Goal: Task Accomplishment & Management: Use online tool/utility

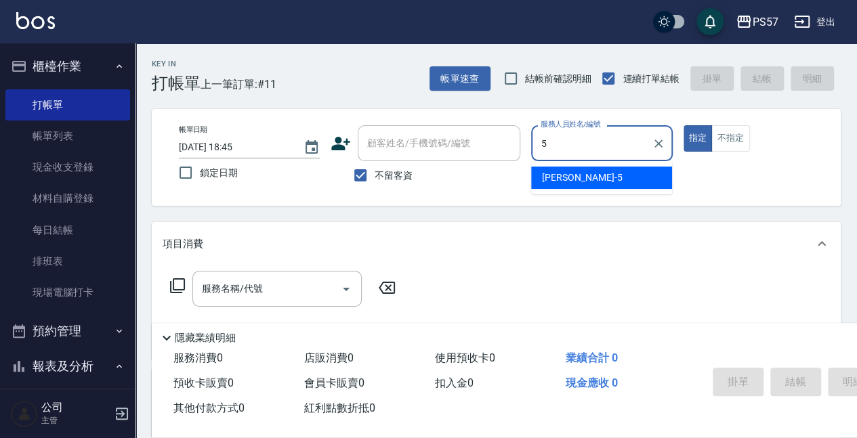
type input "[PERSON_NAME]5"
type button "true"
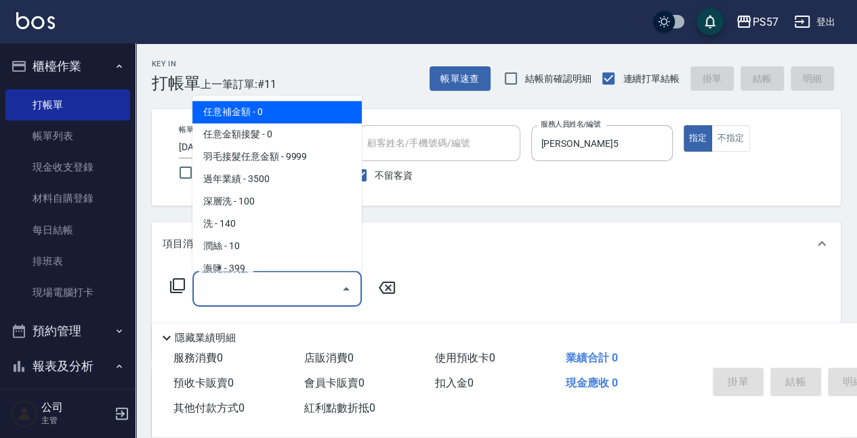
click at [310, 283] on input "服務名稱/代號" at bounding box center [266, 289] width 137 height 24
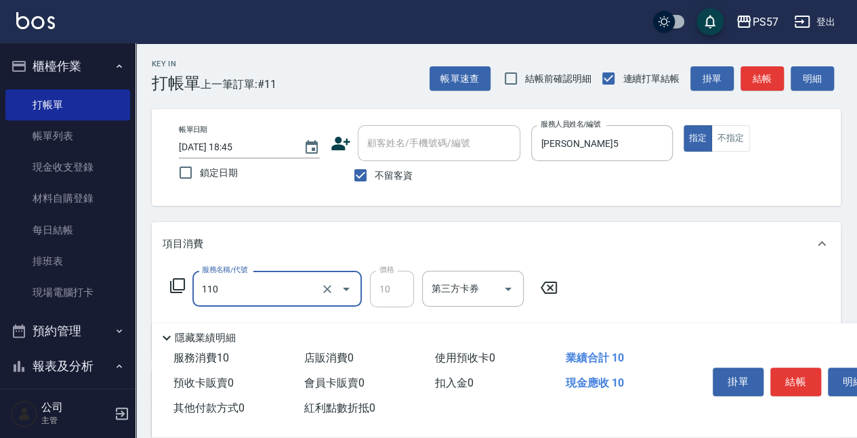
type input "110"
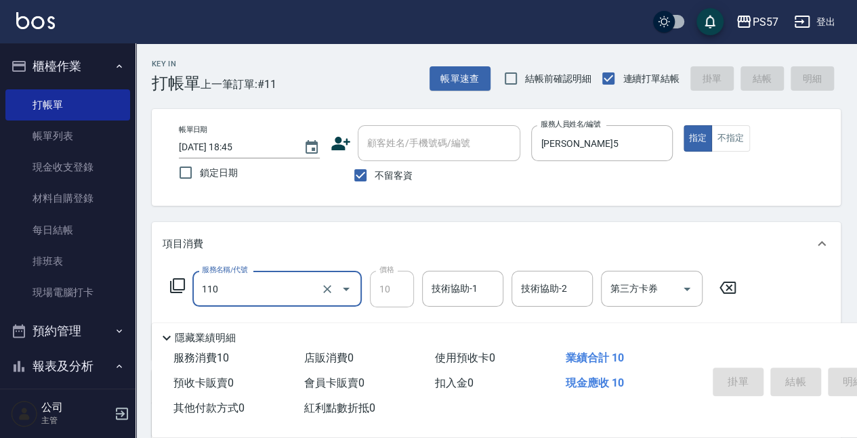
type input "[DATE] 20:44"
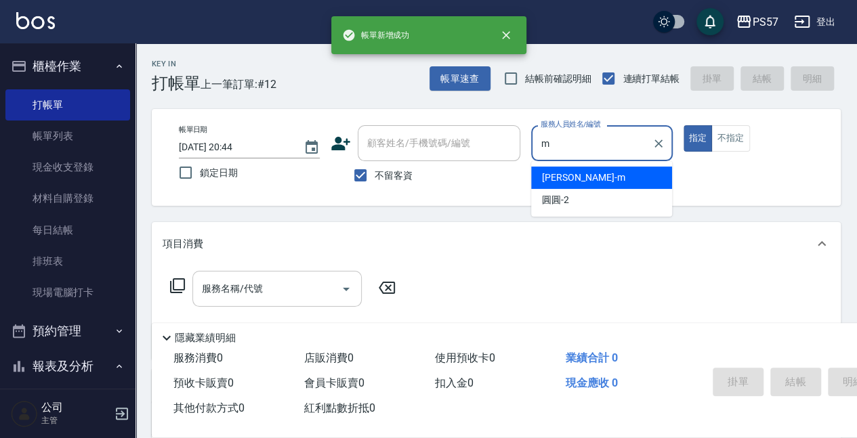
type input "[PERSON_NAME]-m"
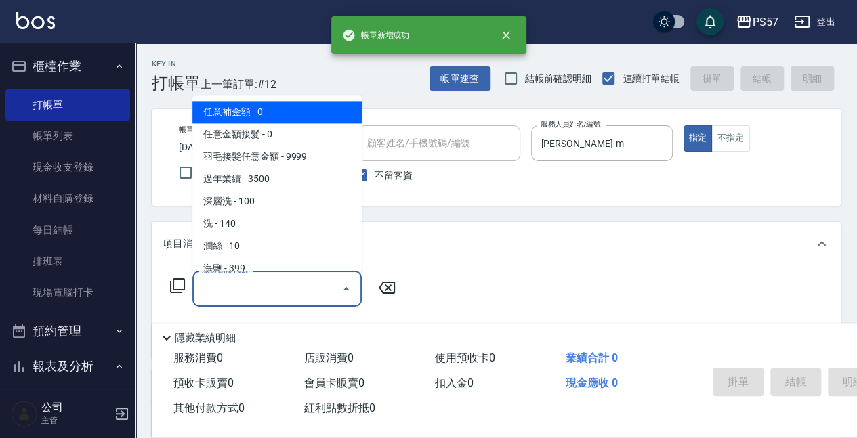
click at [234, 289] on input "服務名稱/代號" at bounding box center [266, 289] width 137 height 24
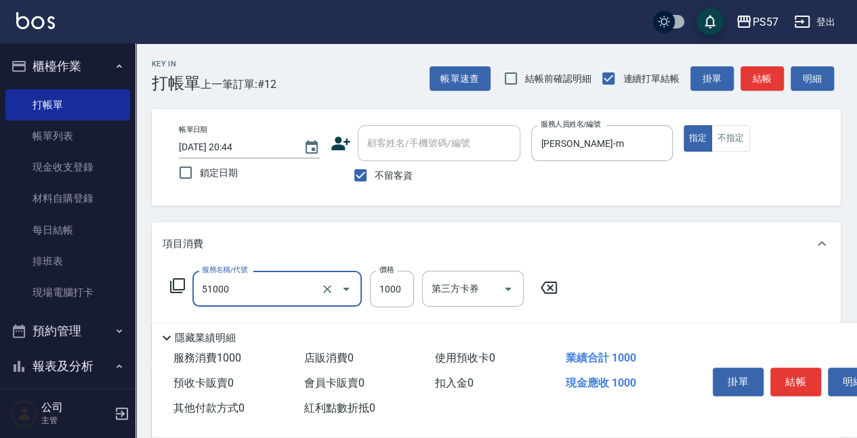
type input "任意金額染髮(51000)"
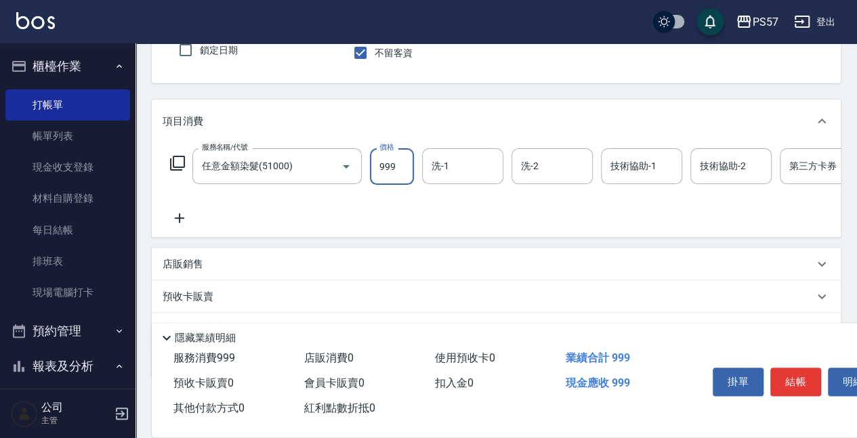
scroll to position [135, 0]
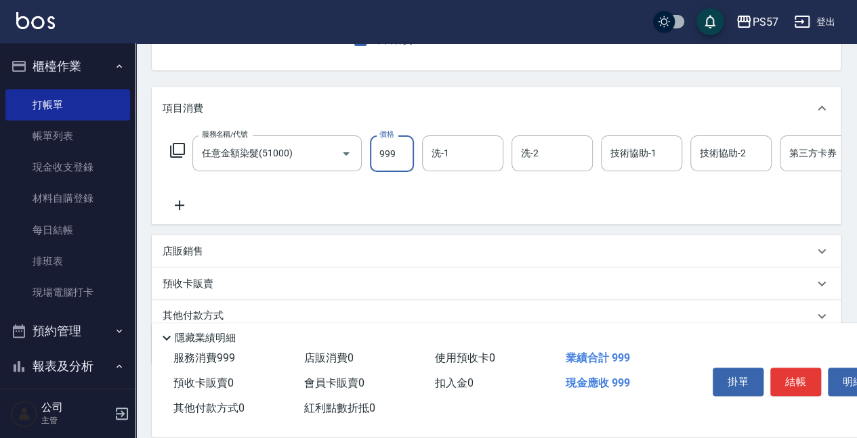
type input "999"
click at [186, 203] on icon at bounding box center [180, 205] width 34 height 16
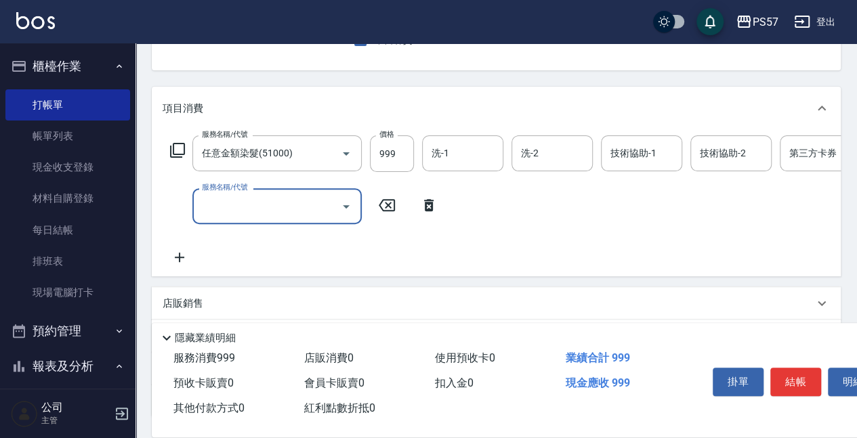
click at [263, 218] on div "服務名稱/代號" at bounding box center [276, 206] width 169 height 36
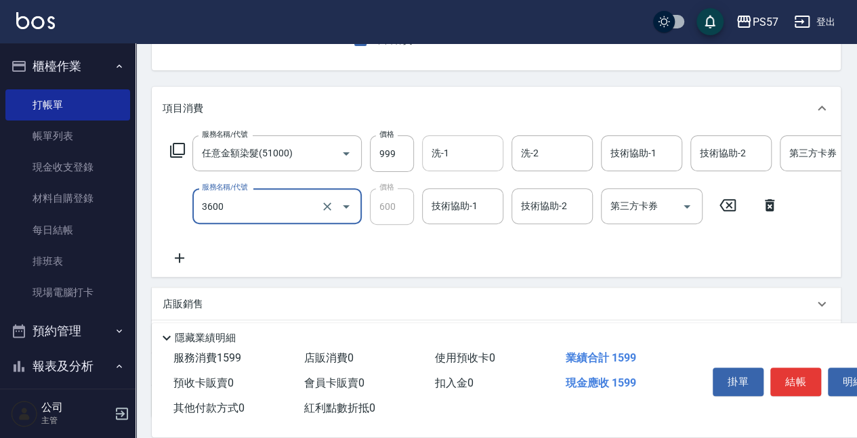
type input "600護(3600)"
click at [476, 150] on input "洗-1" at bounding box center [462, 154] width 69 height 24
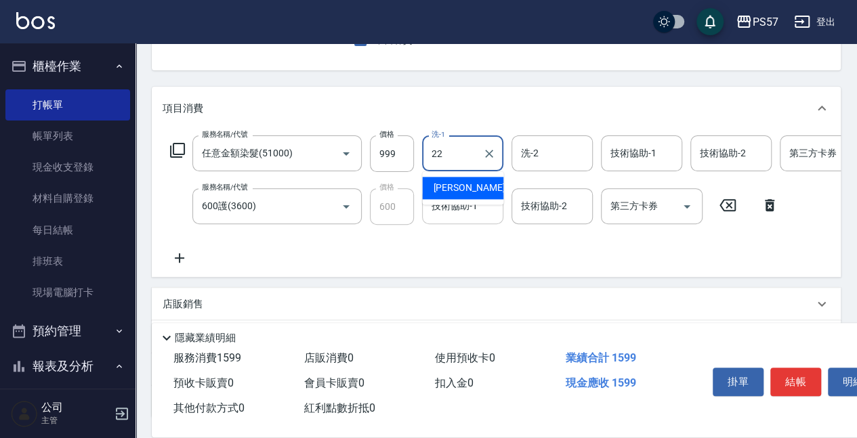
type input "[PERSON_NAME]-22"
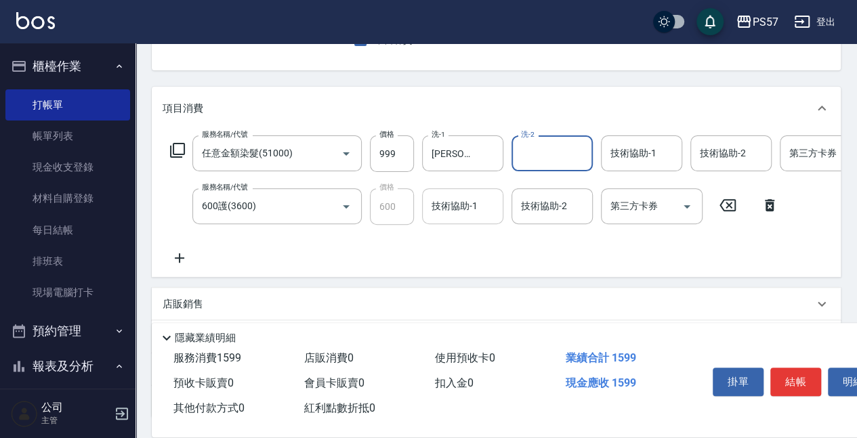
click at [477, 191] on div "技術協助-1" at bounding box center [462, 206] width 81 height 36
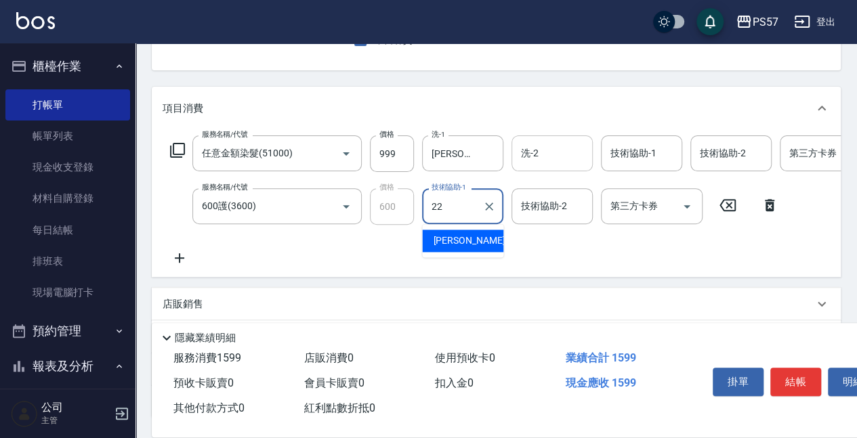
type input "[PERSON_NAME]-22"
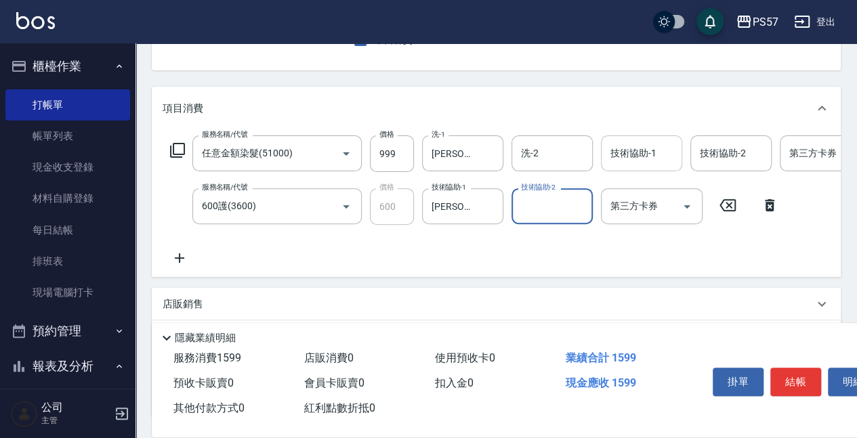
click at [606, 165] on div "技術協助-1" at bounding box center [641, 153] width 81 height 36
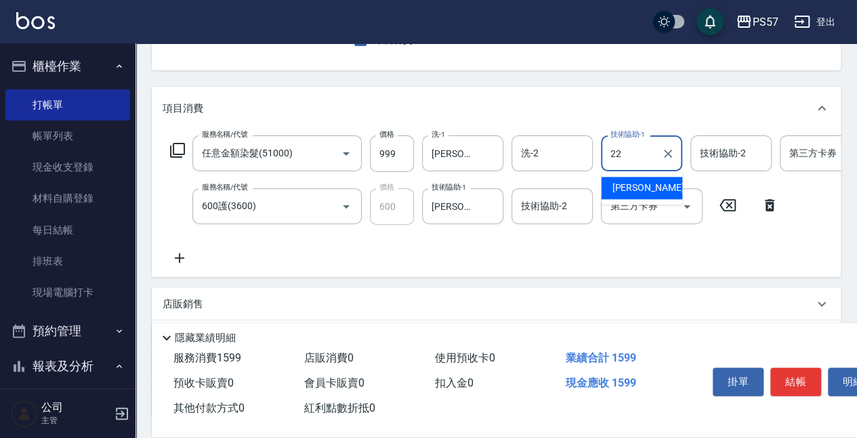
type input "[PERSON_NAME]-22"
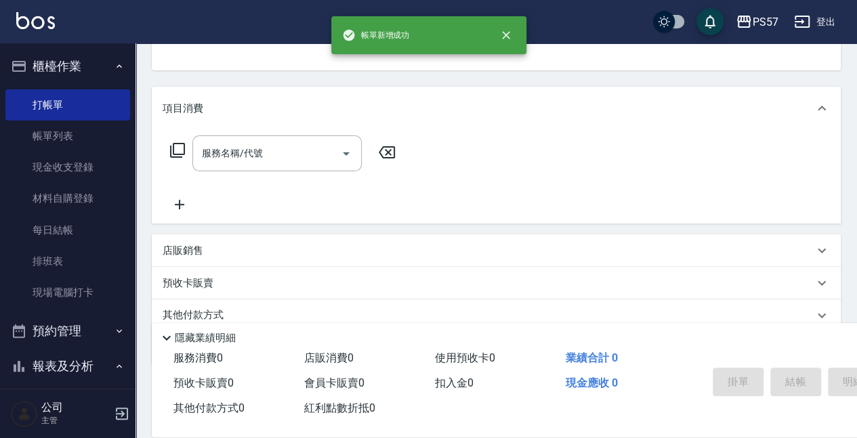
scroll to position [131, 0]
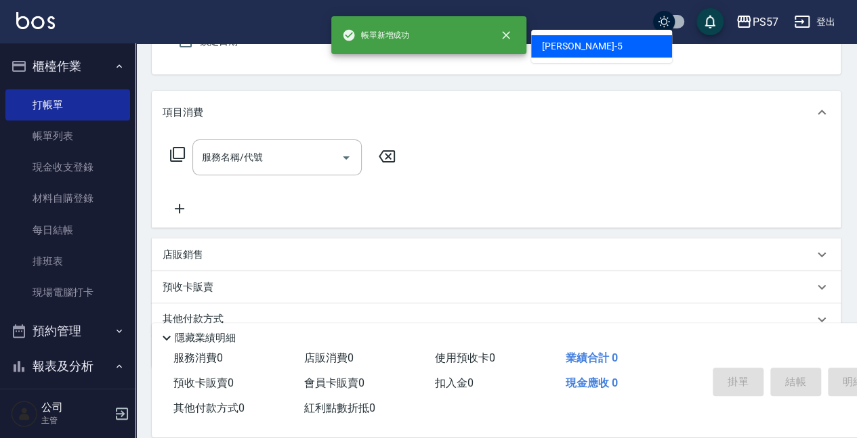
type input "[PERSON_NAME]5"
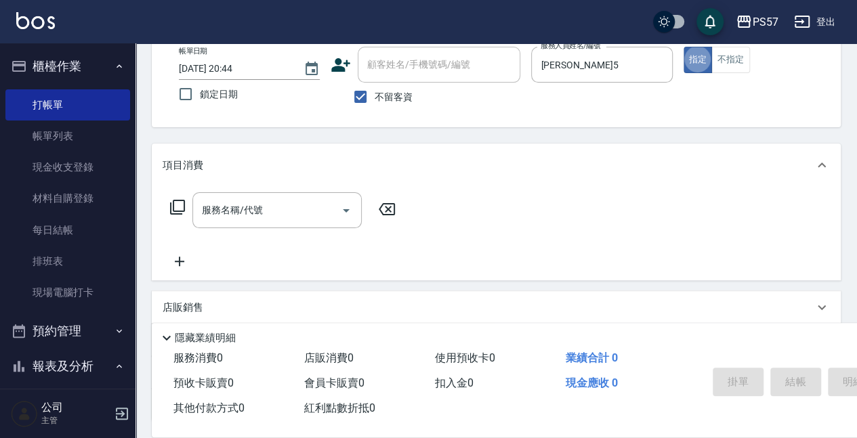
scroll to position [0, 0]
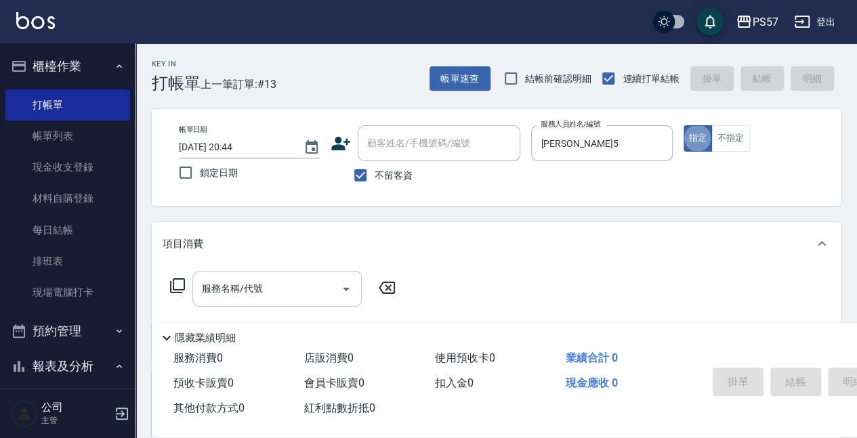
click at [243, 289] on input "服務名稱/代號" at bounding box center [266, 289] width 137 height 24
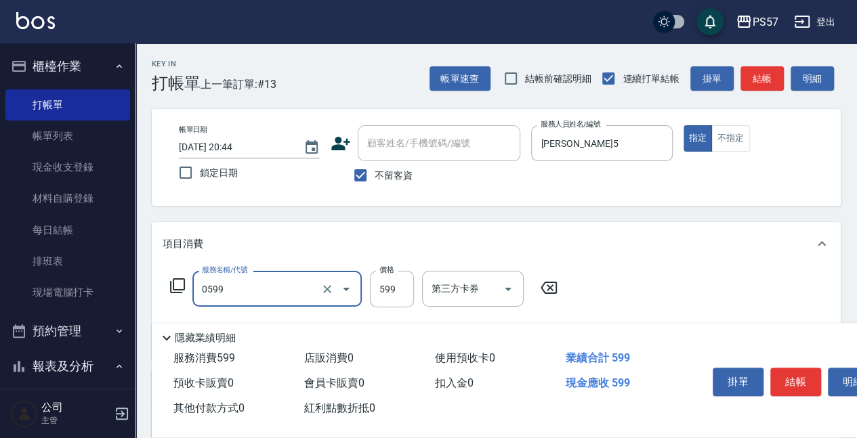
type input "SPA599(0599)"
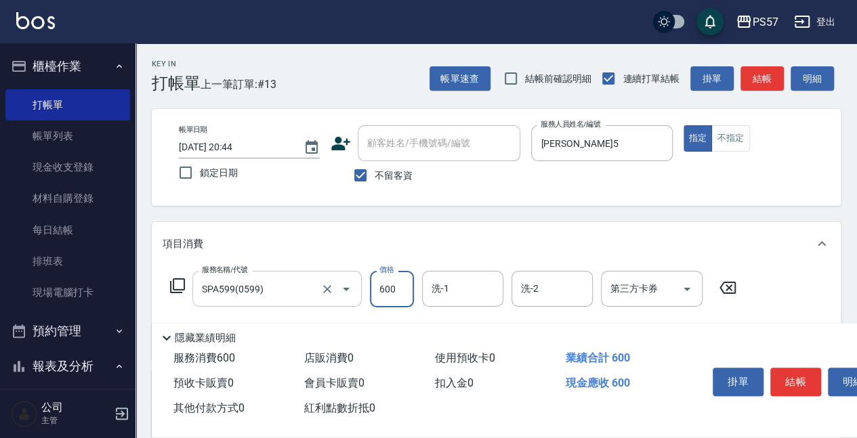
type input "600"
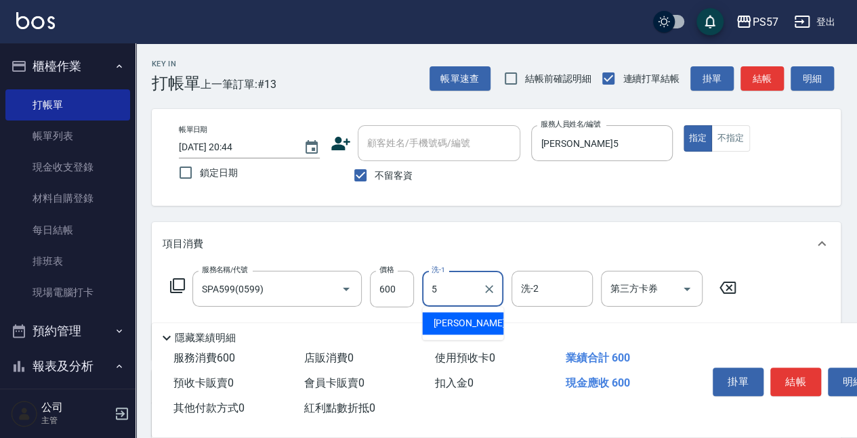
type input "[PERSON_NAME]5"
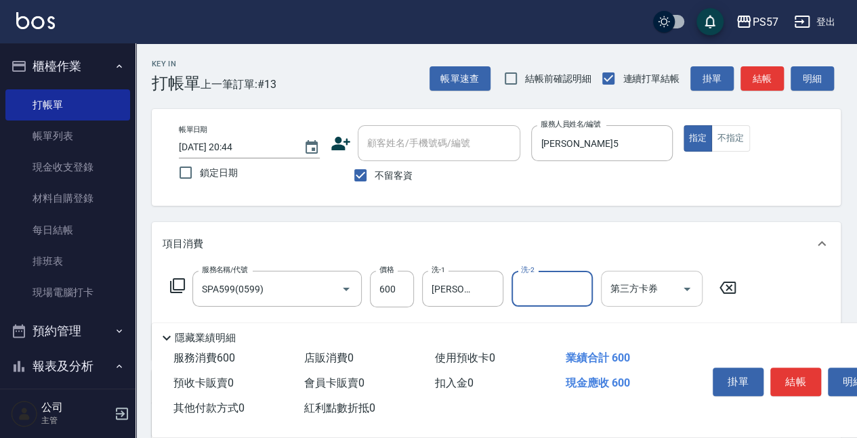
click at [619, 297] on input "第三方卡券" at bounding box center [641, 289] width 69 height 24
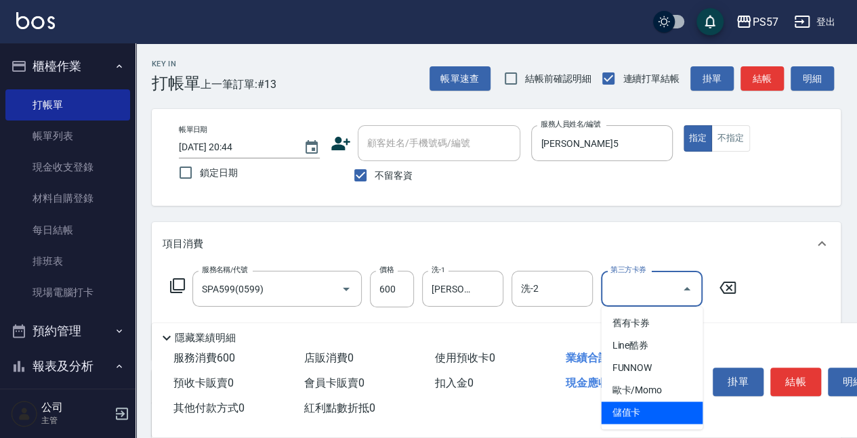
click at [630, 408] on span "儲值卡" at bounding box center [652, 413] width 102 height 22
type input "儲值卡"
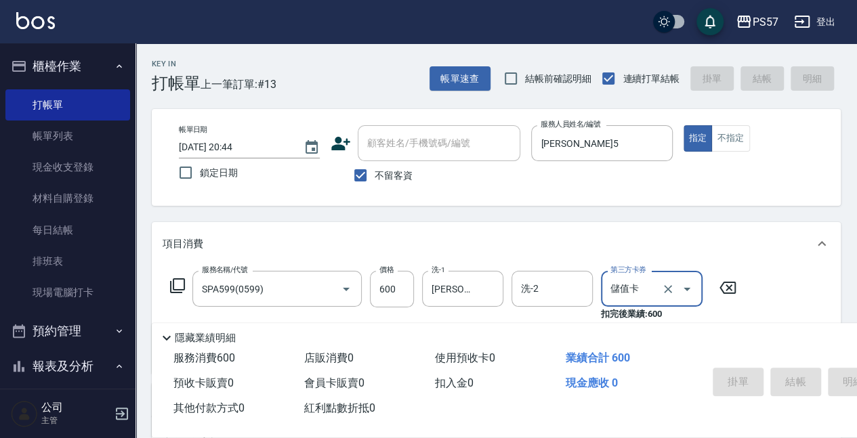
type input "[DATE] 20:45"
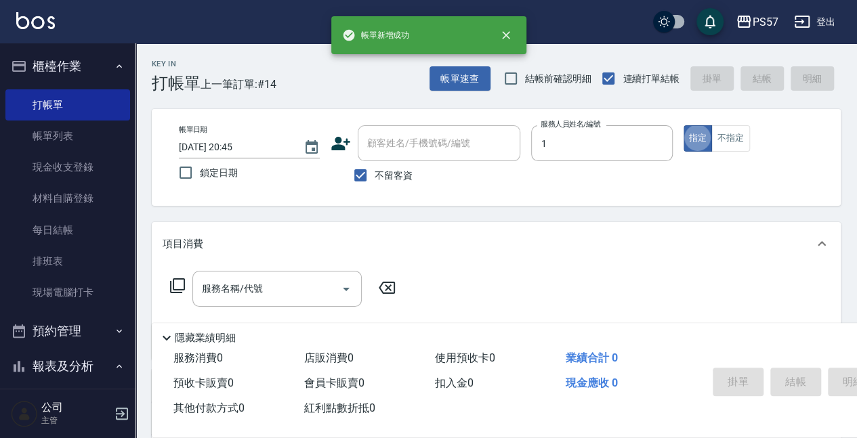
type input "Akin-1"
click at [253, 301] on div "服務名稱/代號" at bounding box center [276, 289] width 169 height 36
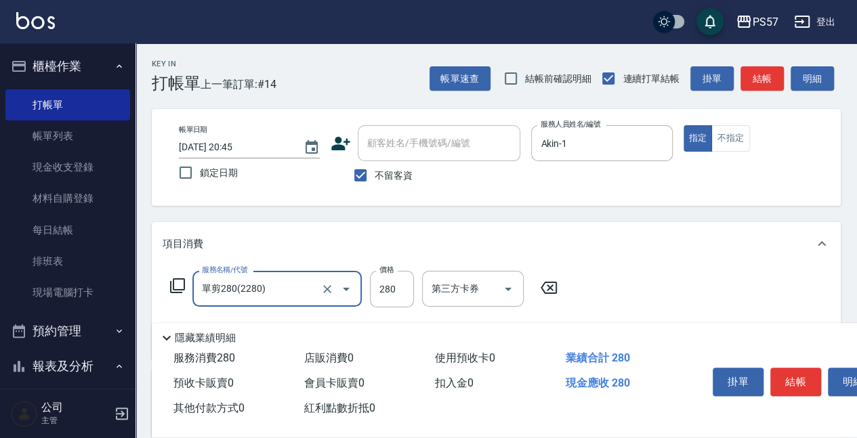
type input "單剪280(2280)"
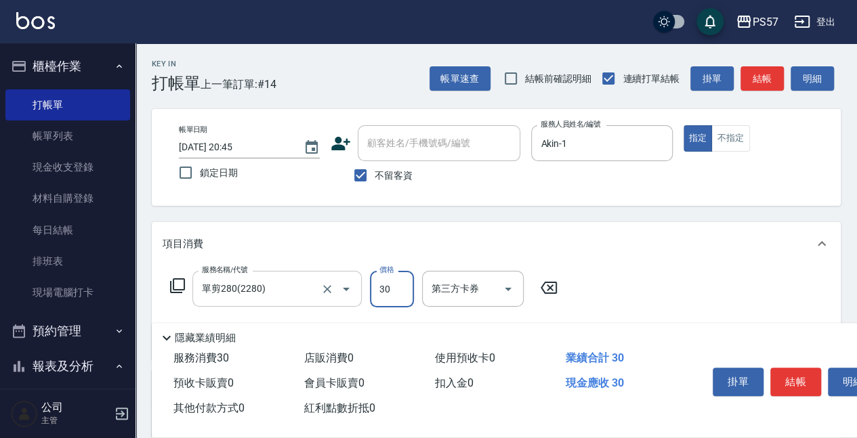
type input "300"
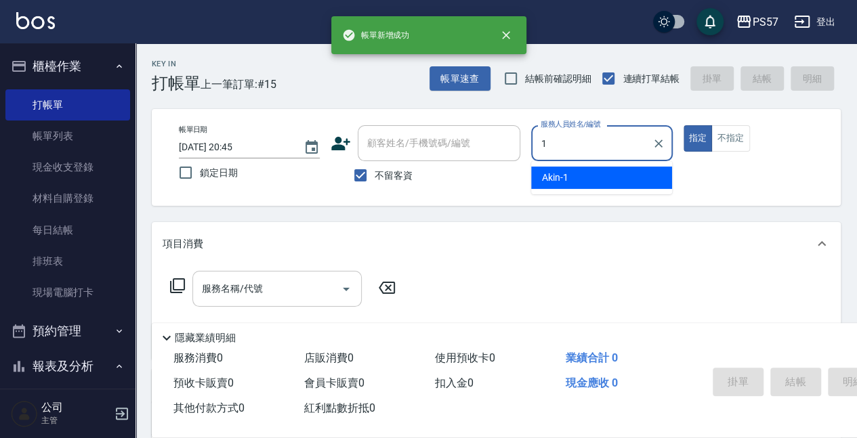
type input "Akin-1"
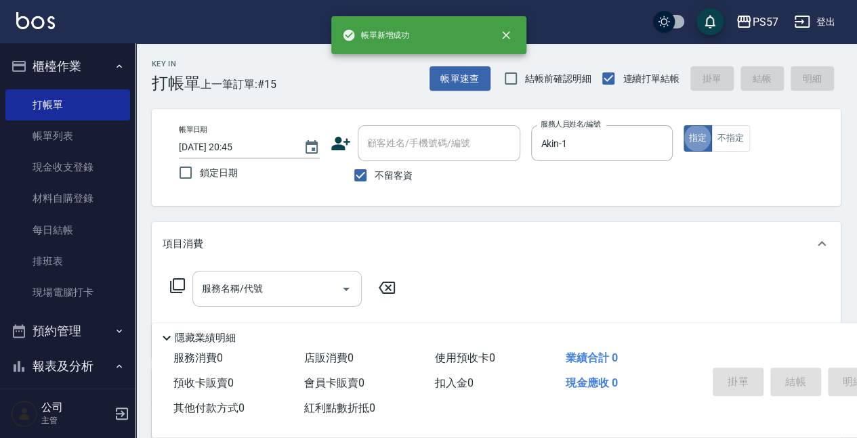
click at [232, 297] on input "服務名稱/代號" at bounding box center [266, 289] width 137 height 24
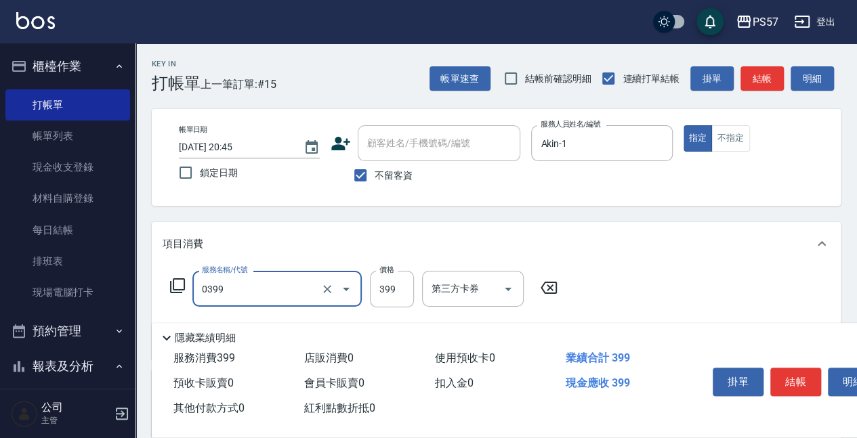
type input "SPA399(0399)"
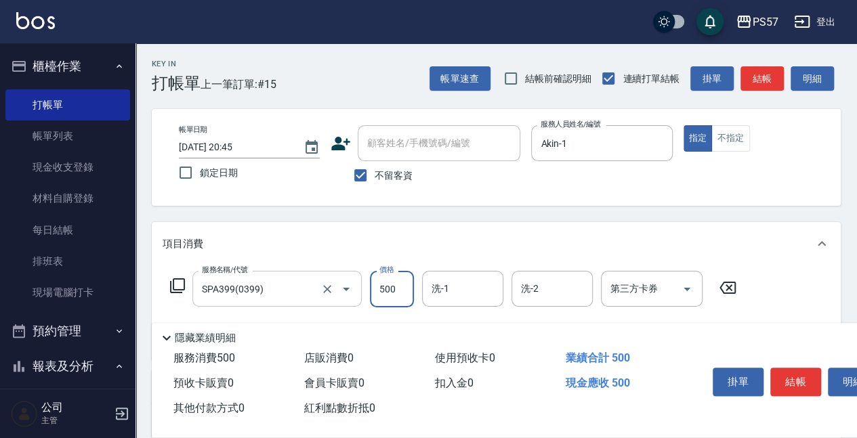
type input "500"
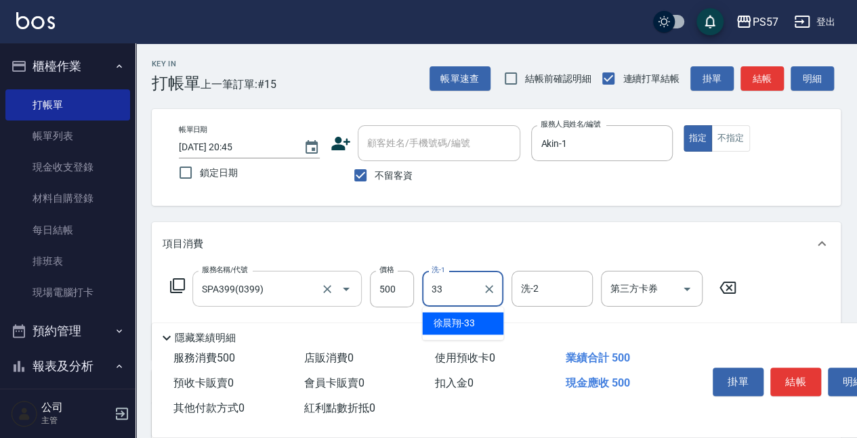
type input "[PERSON_NAME]-33"
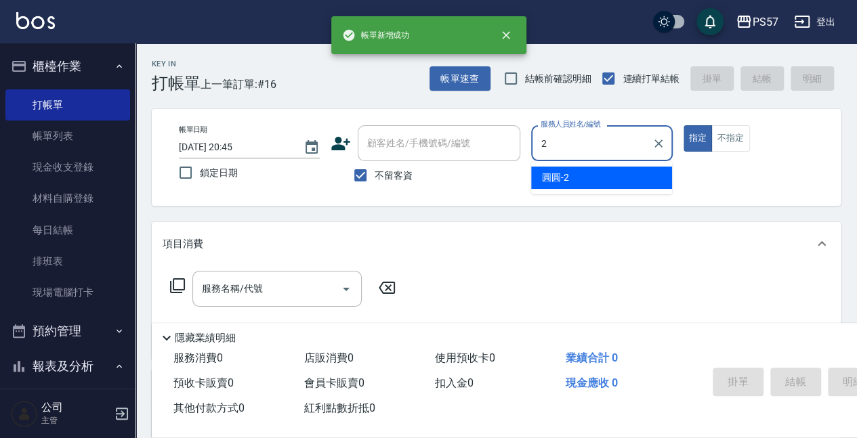
type input "圓圓-2"
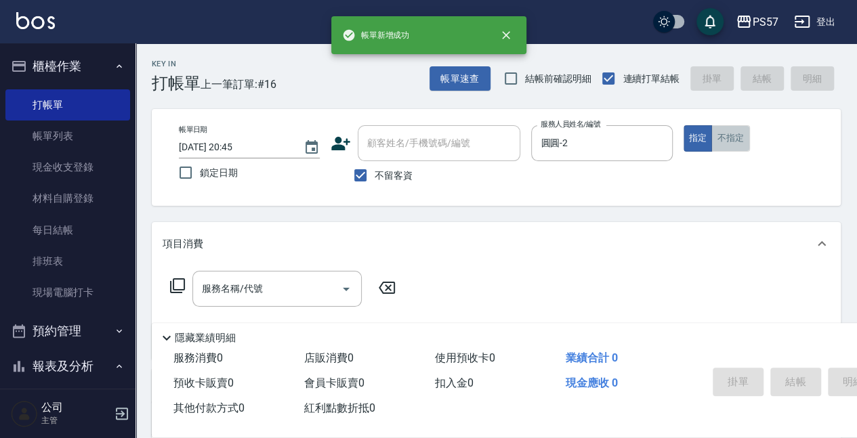
click at [733, 137] on button "不指定" at bounding box center [730, 138] width 38 height 26
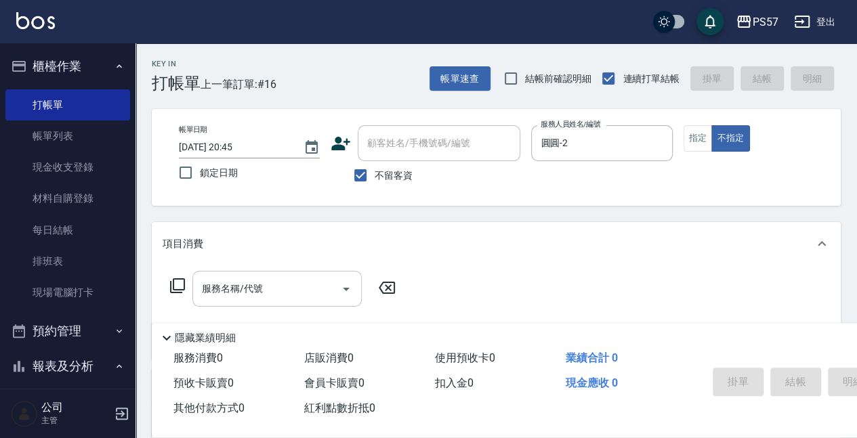
click at [219, 292] on input "服務名稱/代號" at bounding box center [266, 289] width 137 height 24
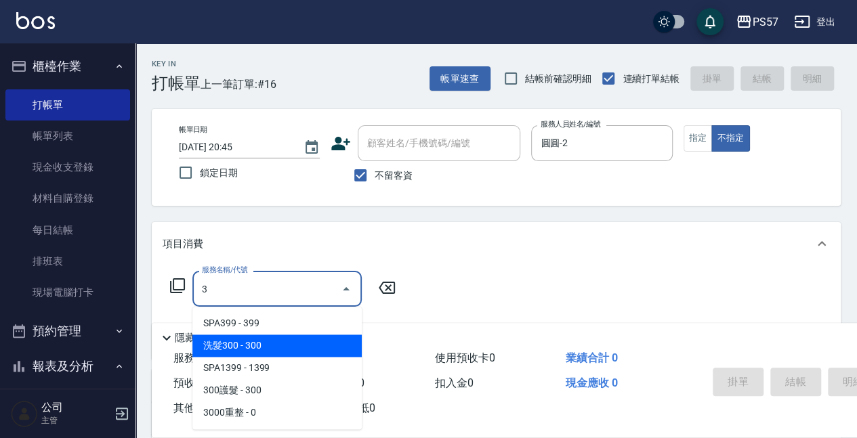
click at [227, 338] on span "洗髮300 - 300" at bounding box center [276, 346] width 169 height 22
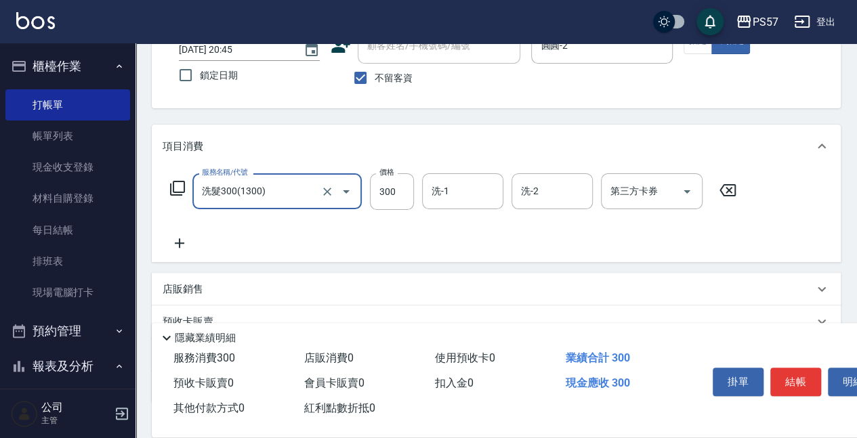
scroll to position [135, 0]
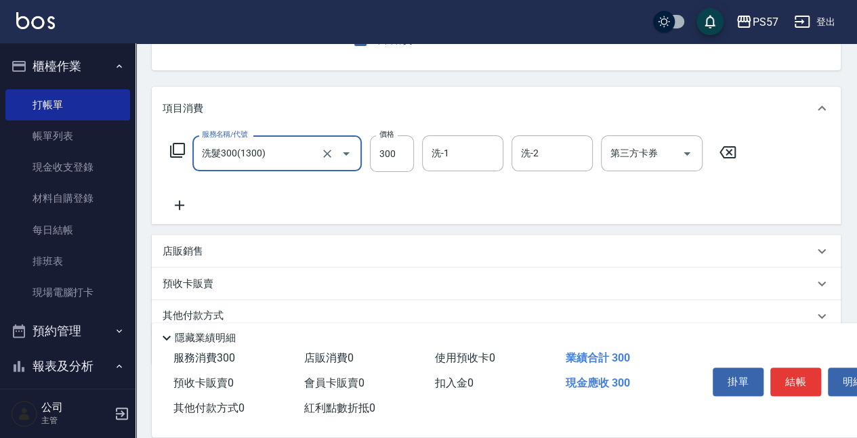
type input "洗髮300(1300)"
click at [185, 204] on icon at bounding box center [180, 205] width 34 height 16
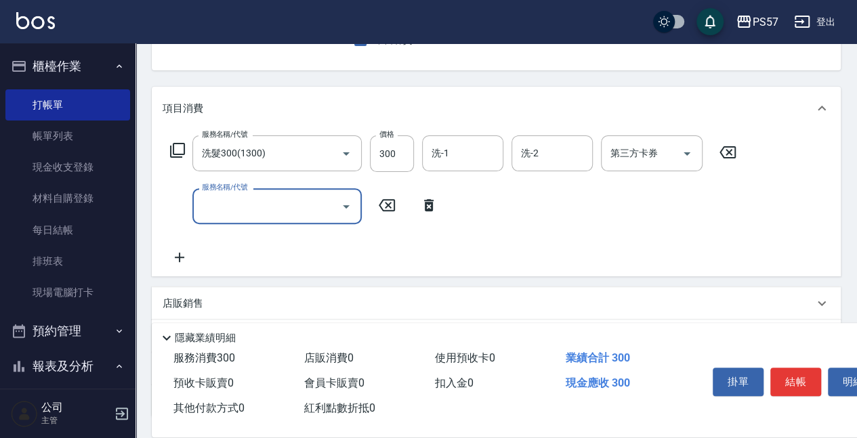
click at [310, 207] on input "服務名稱/代號" at bounding box center [266, 206] width 137 height 24
type input "300護髮(3300)"
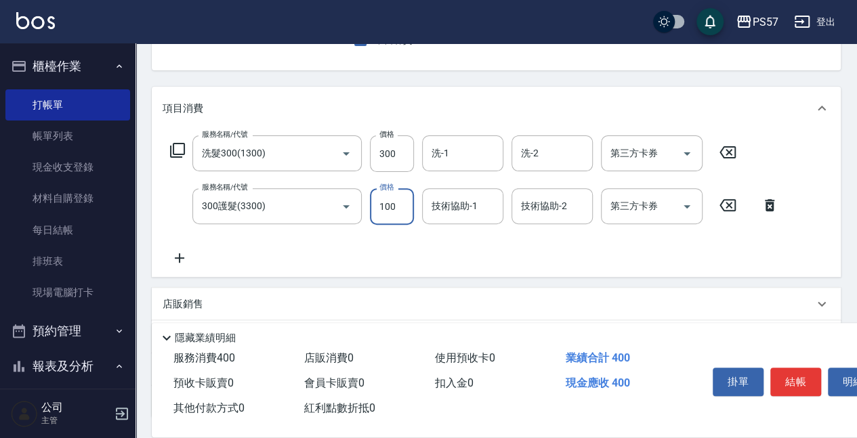
type input "100"
click at [187, 256] on icon at bounding box center [180, 258] width 34 height 16
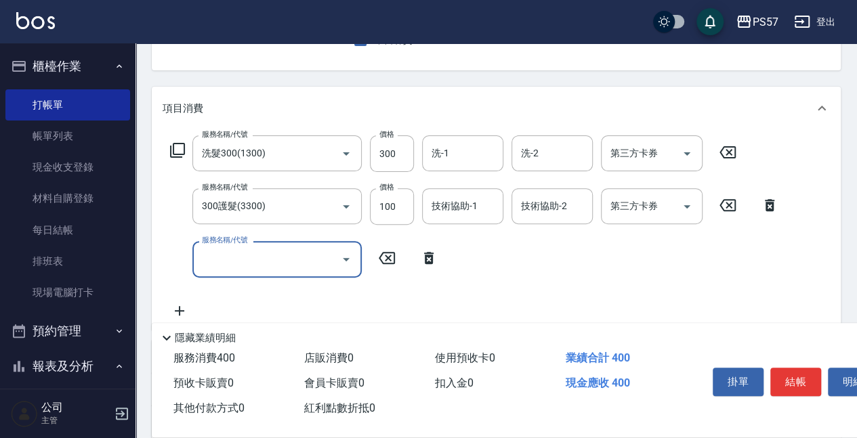
click at [270, 265] on input "服務名稱/代號" at bounding box center [266, 259] width 137 height 24
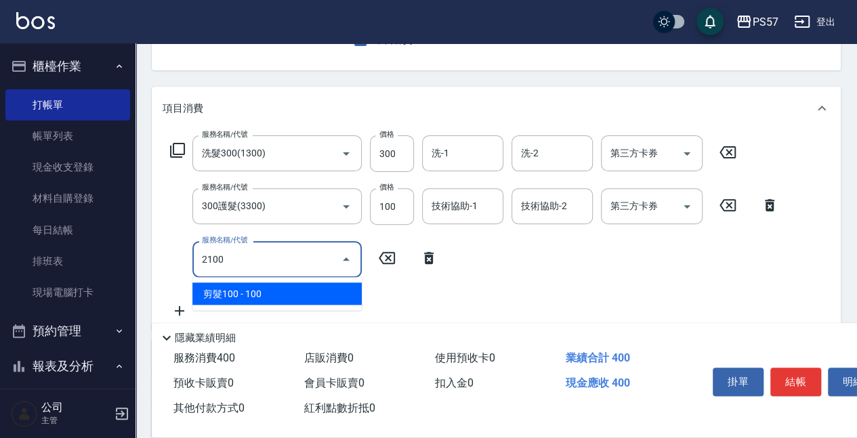
type input "剪髮100(2100)"
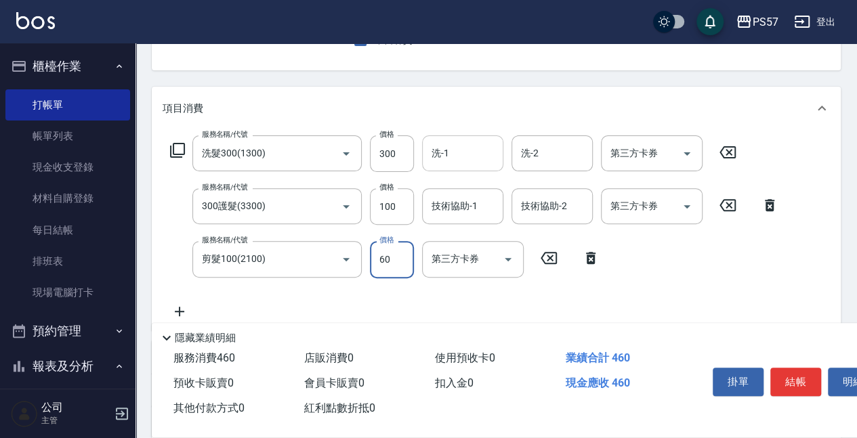
type input "60"
click at [469, 154] on input "洗-1" at bounding box center [462, 154] width 69 height 24
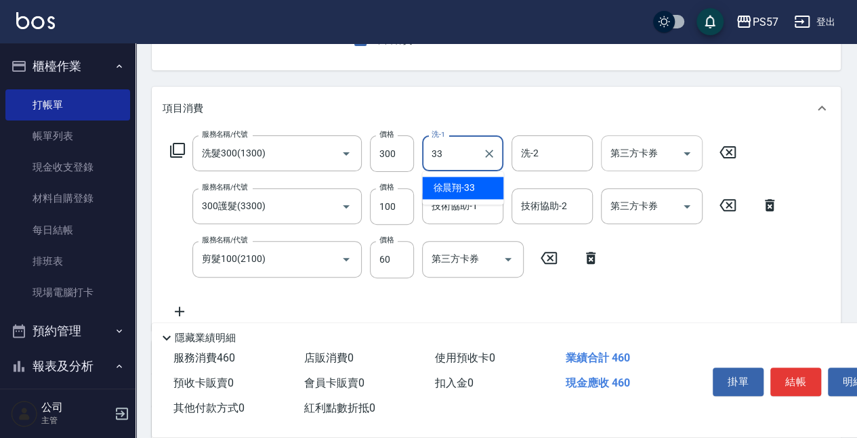
type input "[PERSON_NAME]-33"
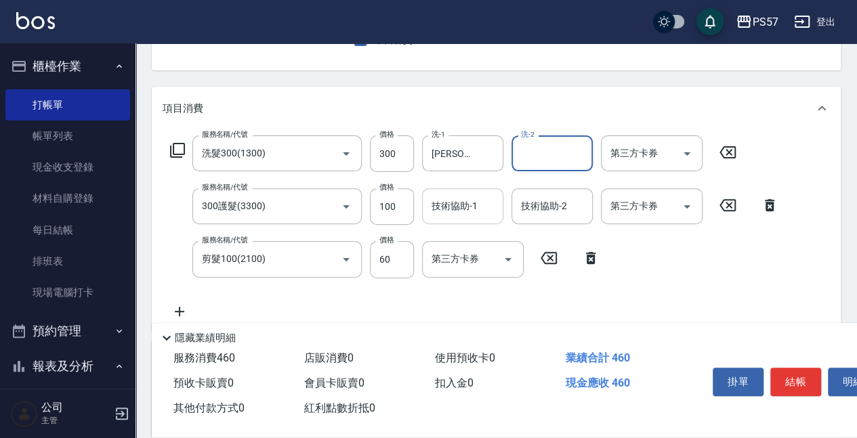
click at [480, 196] on input "技術協助-1" at bounding box center [462, 206] width 69 height 24
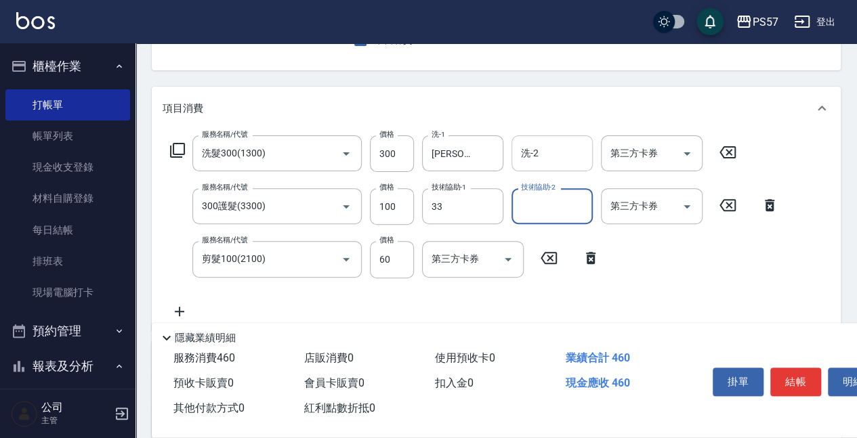
type input "[PERSON_NAME]-33"
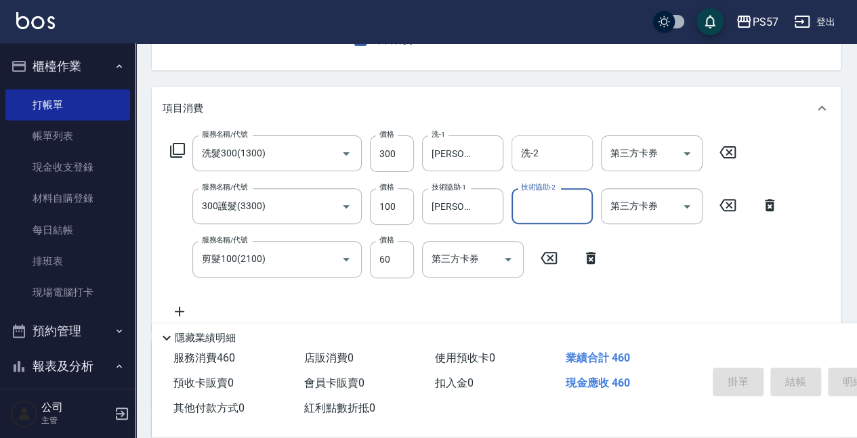
type input "[DATE] 20:46"
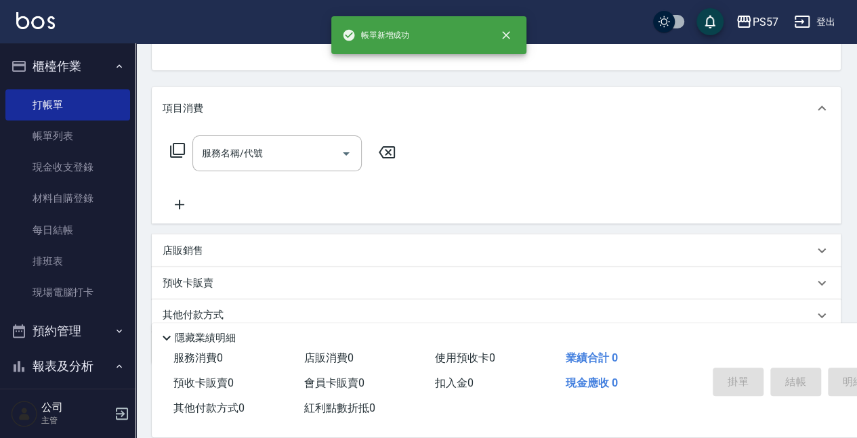
scroll to position [131, 0]
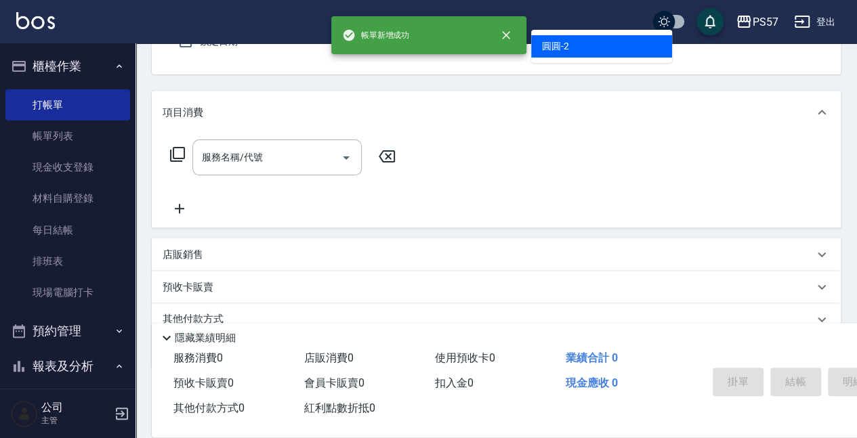
type input "圓圓-2"
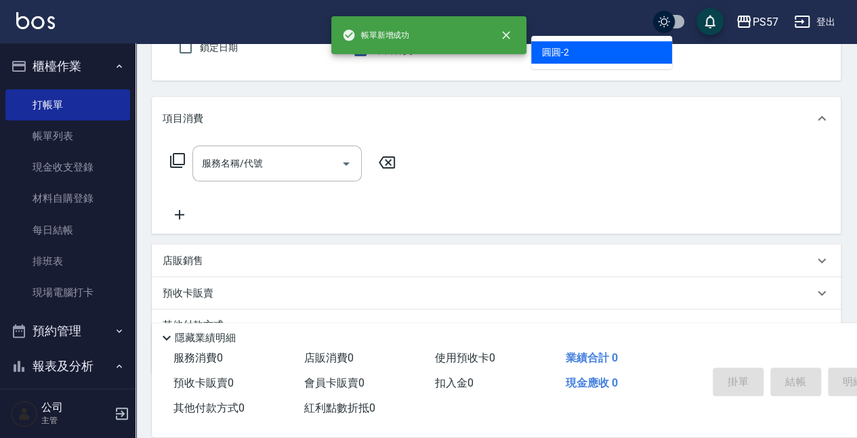
type button "false"
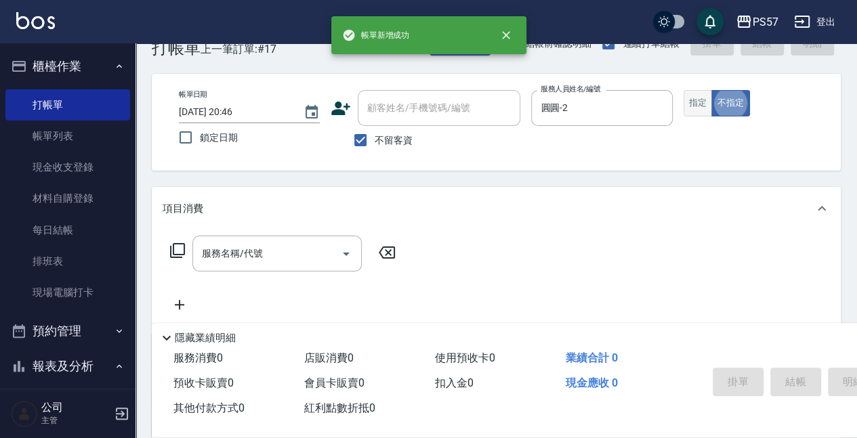
scroll to position [35, 0]
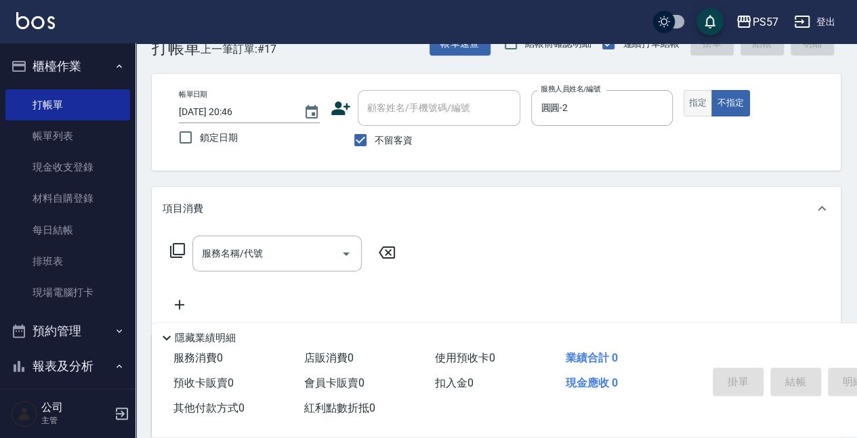
click at [689, 101] on button "指定" at bounding box center [697, 103] width 29 height 26
click at [248, 249] on input "服務名稱/代號" at bounding box center [266, 254] width 137 height 24
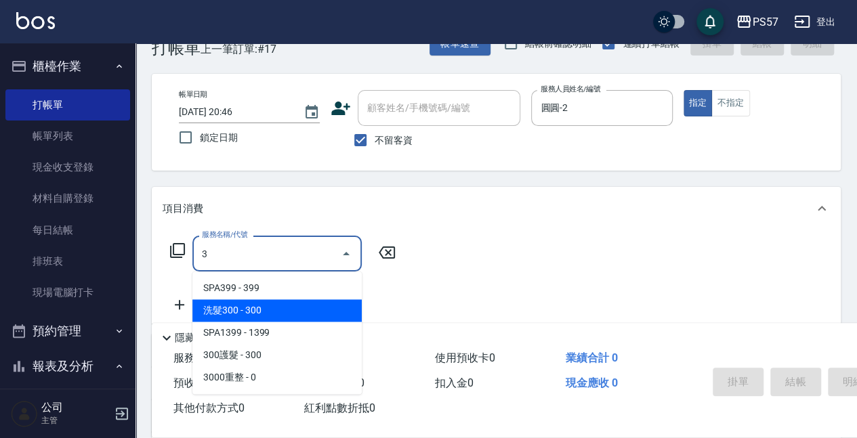
click at [241, 314] on span "洗髮300 - 300" at bounding box center [276, 310] width 169 height 22
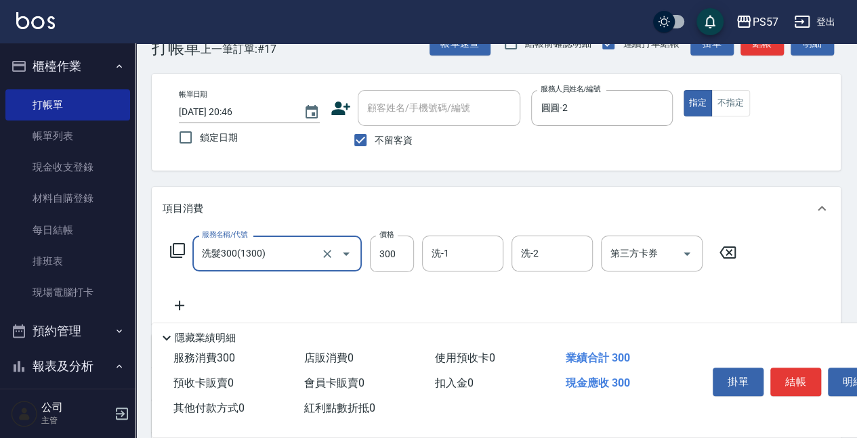
type input "洗髮300(1300)"
click at [184, 303] on icon at bounding box center [180, 305] width 34 height 16
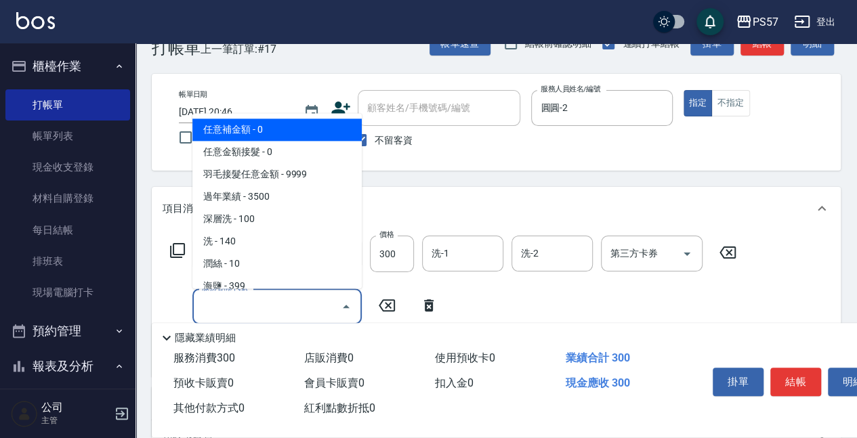
click at [224, 309] on input "服務名稱/代號" at bounding box center [266, 307] width 137 height 24
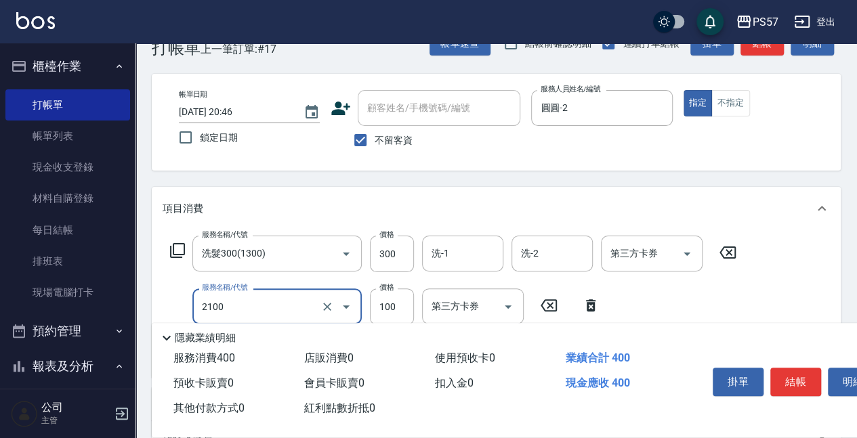
type input "剪髮100(2100)"
type input "60"
click at [465, 233] on div "服務名稱/代號 洗髮300(1300) 服務名稱/代號 價格 300 價格 洗-1 洗-1 洗-2 洗-2 第三方卡券 第三方卡券 服務名稱/代號 剪髮100…" at bounding box center [496, 303] width 689 height 147
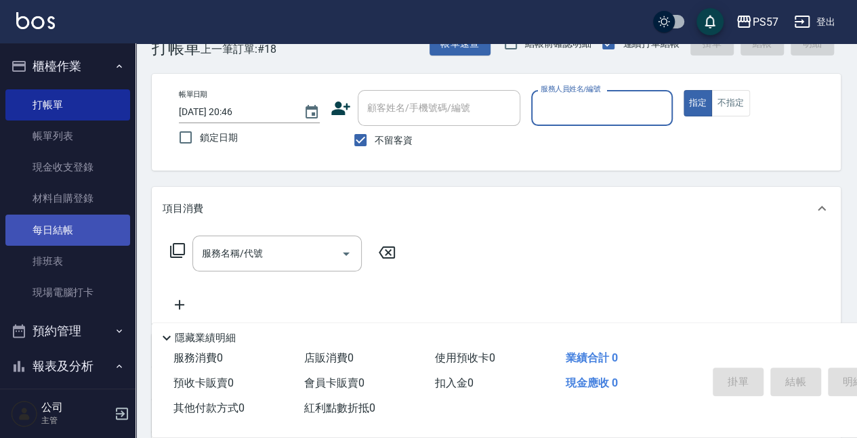
scroll to position [45, 0]
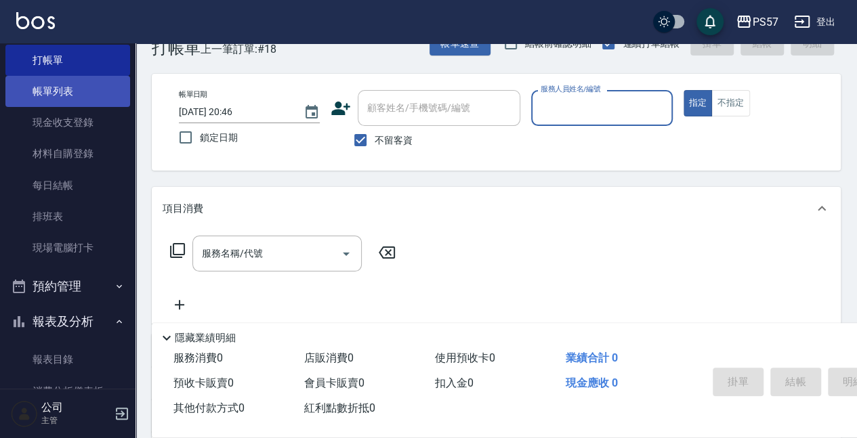
click at [49, 99] on link "帳單列表" at bounding box center [67, 91] width 125 height 31
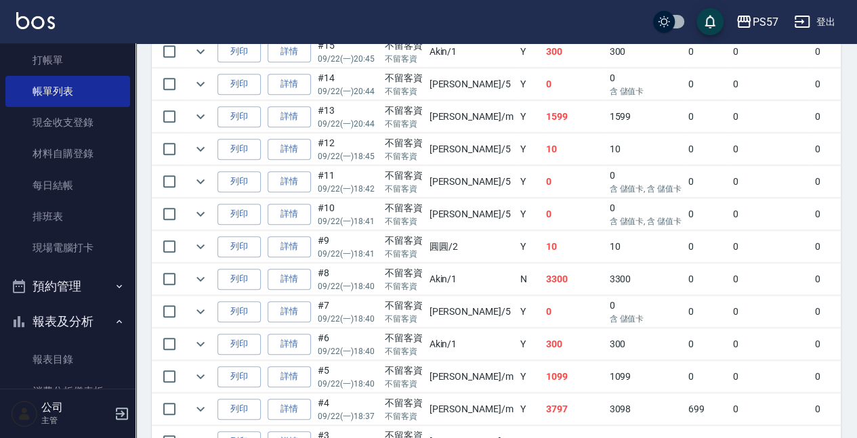
scroll to position [497, 0]
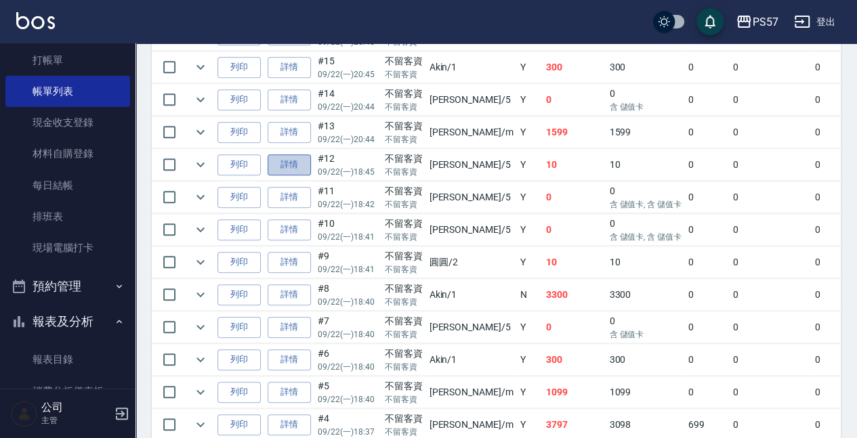
click at [283, 157] on link "詳情" at bounding box center [289, 164] width 43 height 21
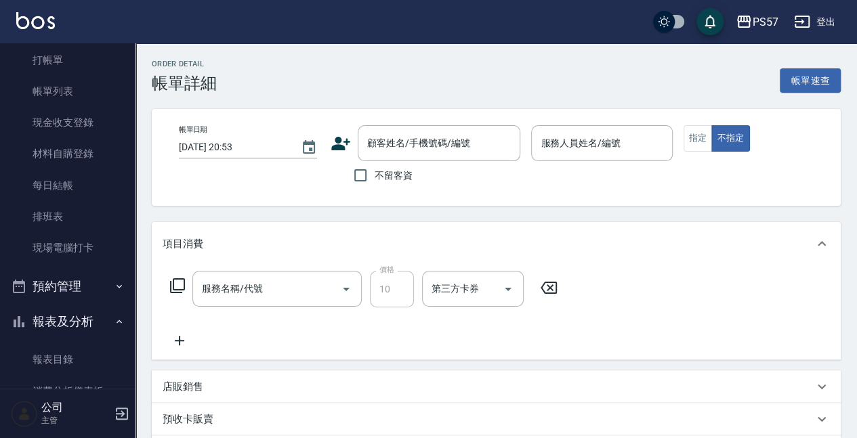
type input "[DATE] 18:45"
checkbox input "true"
type input "[PERSON_NAME]5"
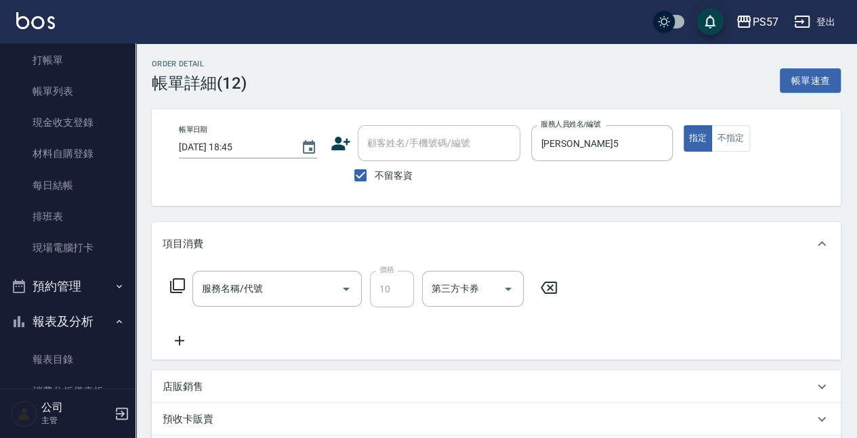
type input "潤絲(110)"
click at [272, 295] on input "潤絲(110)" at bounding box center [257, 289] width 119 height 24
type input "SPA699(0699)"
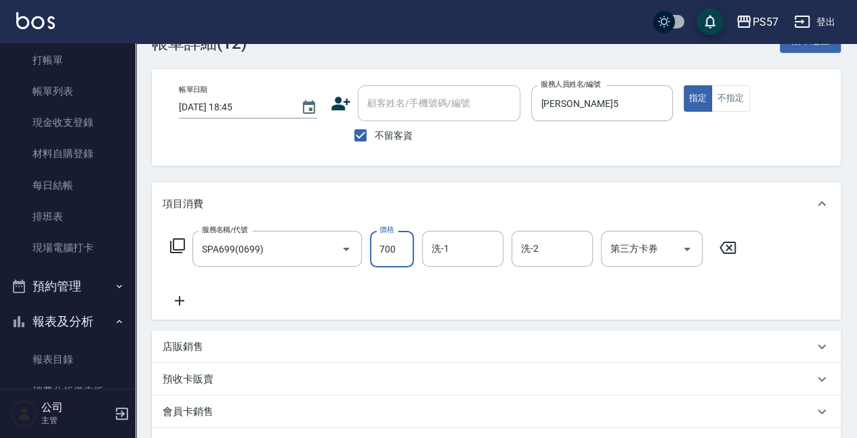
scroll to position [90, 0]
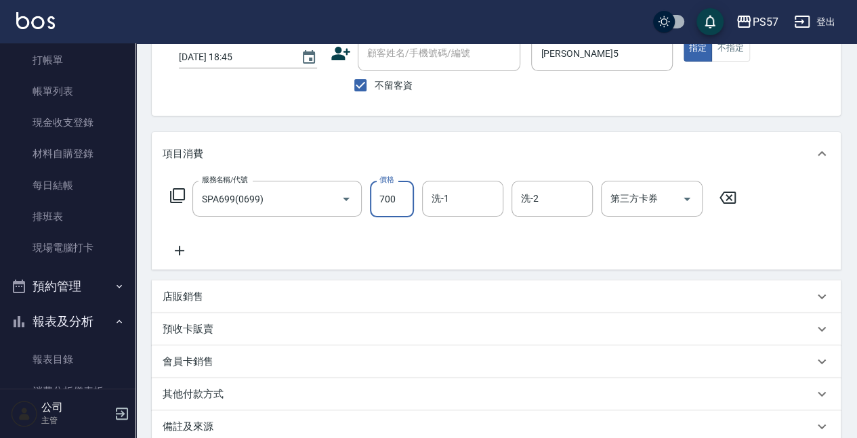
type input "700"
click at [171, 252] on icon at bounding box center [180, 250] width 34 height 16
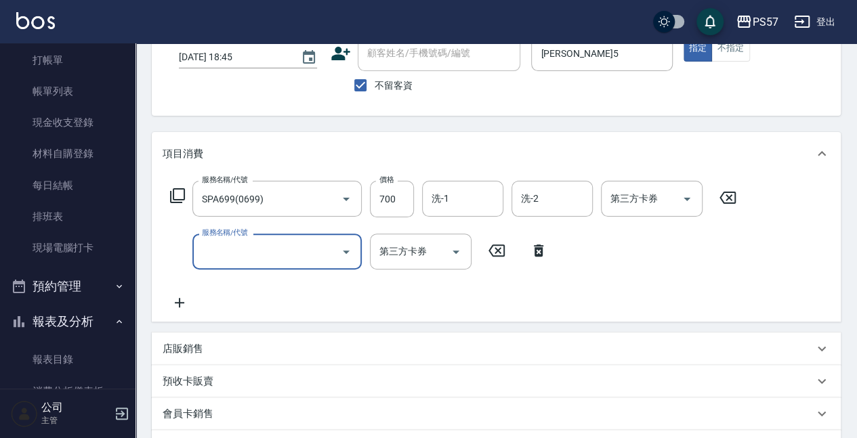
click at [203, 249] on input "服務名稱/代號" at bounding box center [266, 252] width 137 height 24
type input "任意金額染髮(51000)"
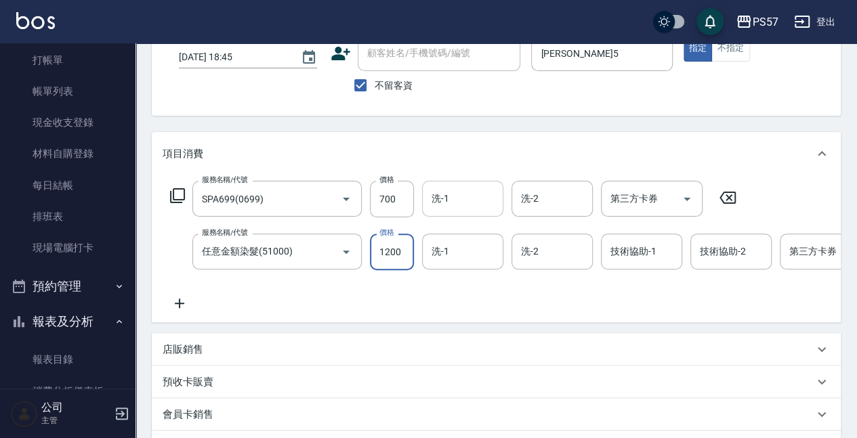
type input "1200"
click at [455, 205] on input "洗-1" at bounding box center [462, 199] width 69 height 24
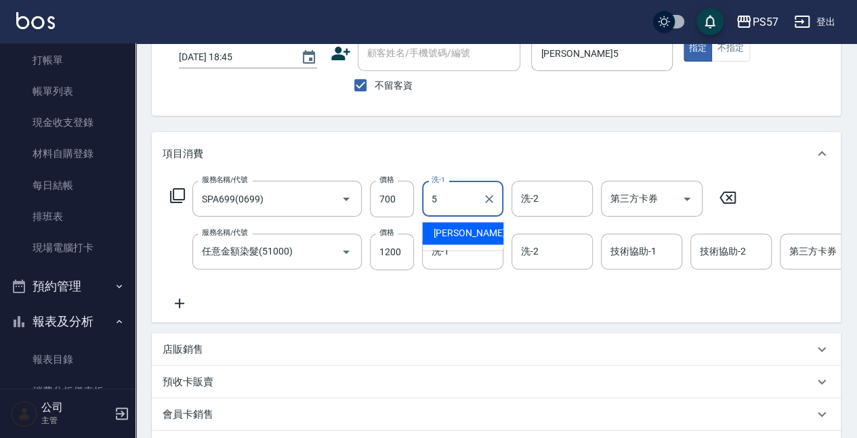
type input "[PERSON_NAME]5"
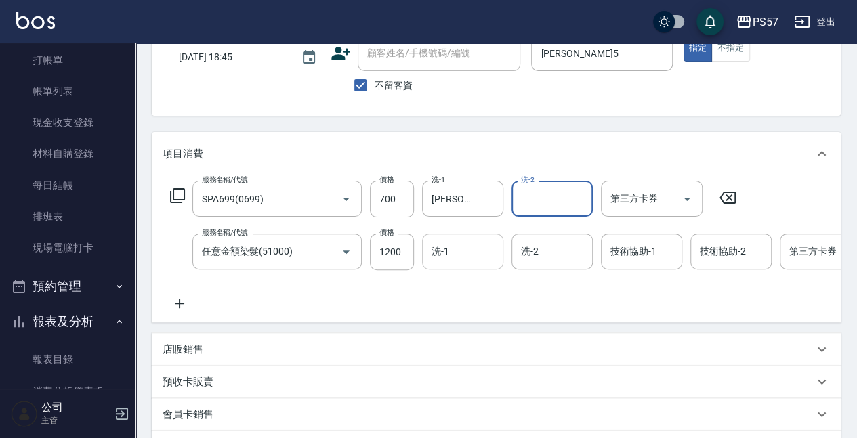
click at [429, 261] on input "洗-1" at bounding box center [462, 252] width 69 height 24
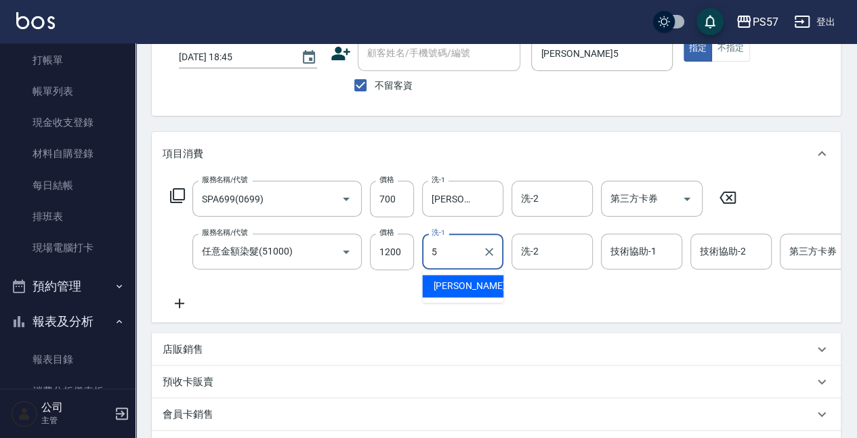
type input "[PERSON_NAME]5"
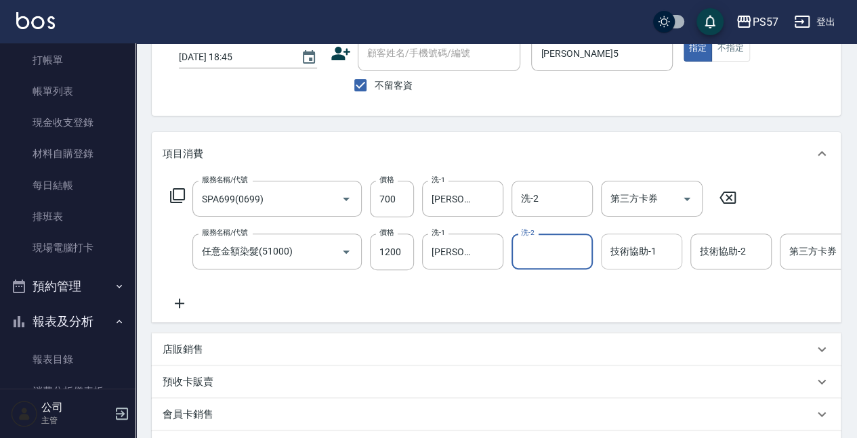
click at [654, 253] on input "技術協助-1" at bounding box center [641, 252] width 69 height 24
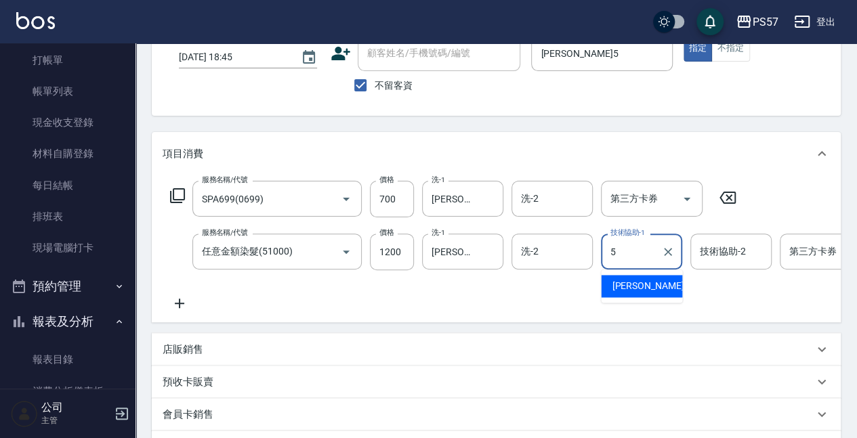
type input "[PERSON_NAME]5"
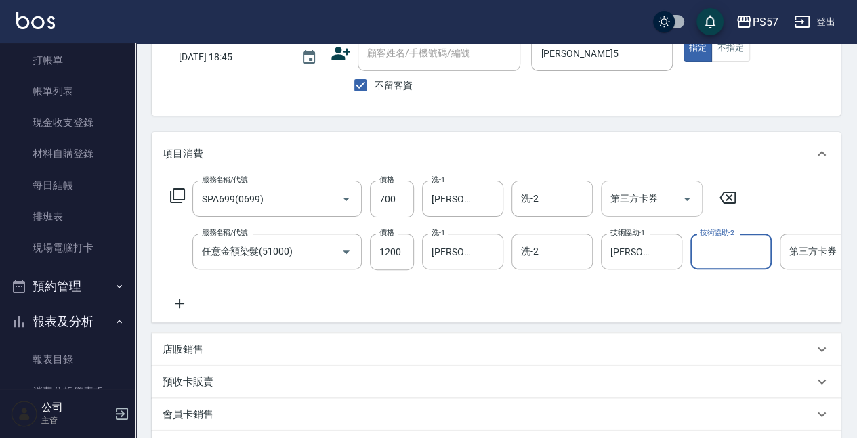
click at [658, 196] on input "第三方卡券" at bounding box center [641, 199] width 69 height 24
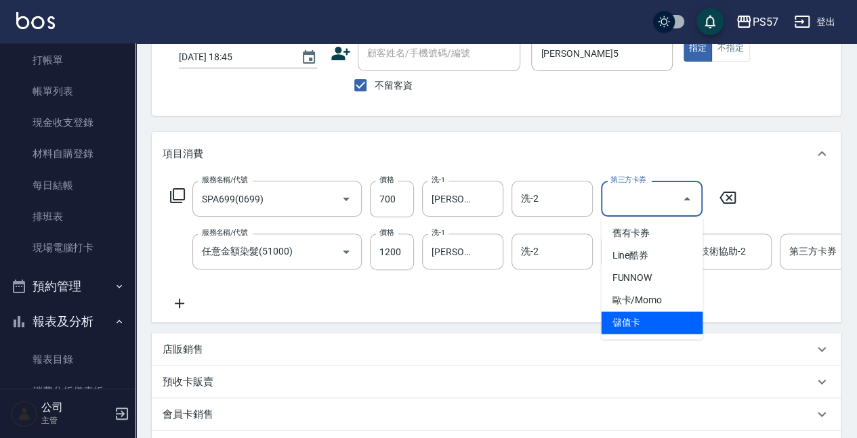
click at [671, 328] on span "儲值卡" at bounding box center [652, 323] width 102 height 22
type input "儲值卡"
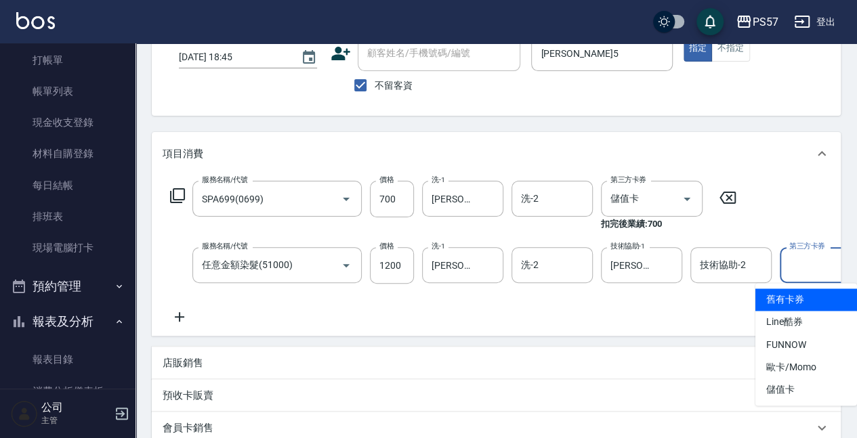
click at [805, 265] on input "第三方卡券" at bounding box center [820, 265] width 69 height 24
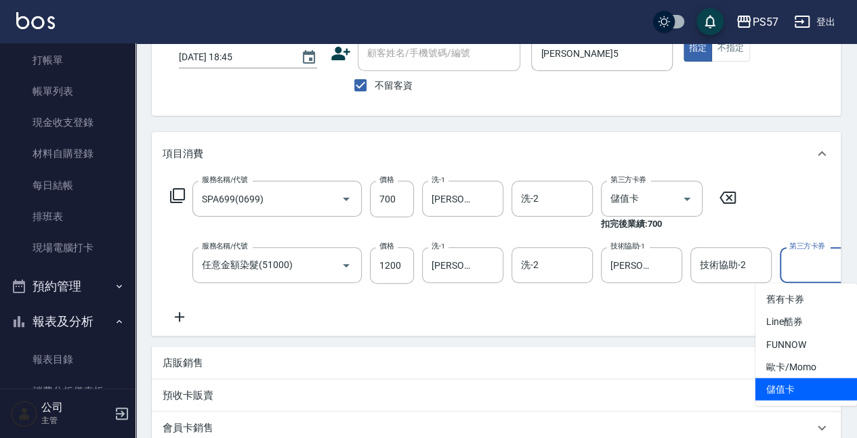
click at [812, 389] on span "儲值卡" at bounding box center [806, 389] width 102 height 22
type input "儲值卡"
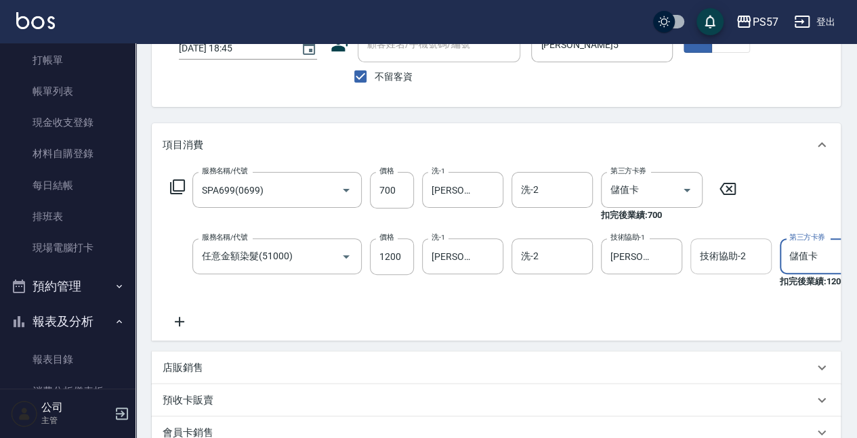
scroll to position [271, 0]
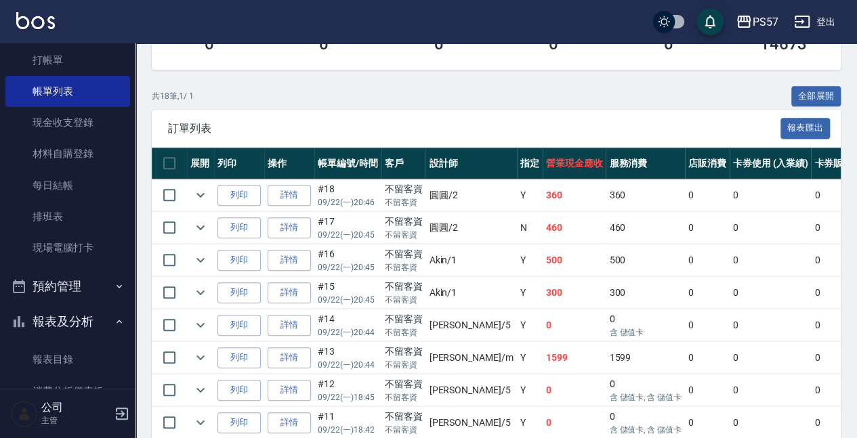
scroll to position [632, 0]
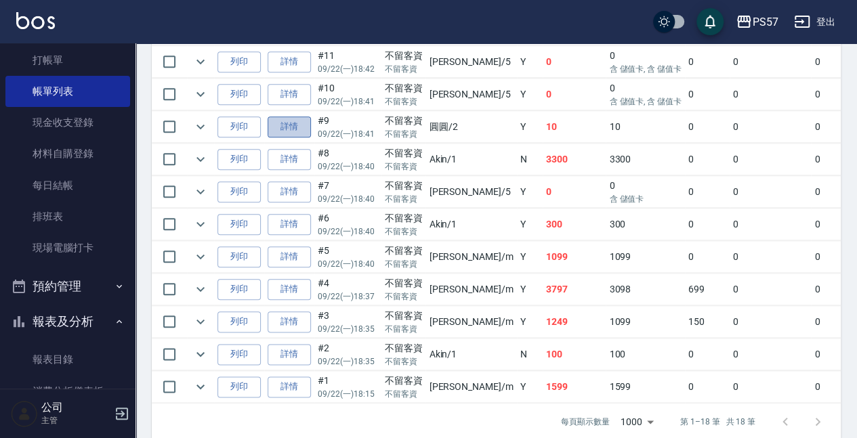
click at [282, 127] on link "詳情" at bounding box center [289, 127] width 43 height 21
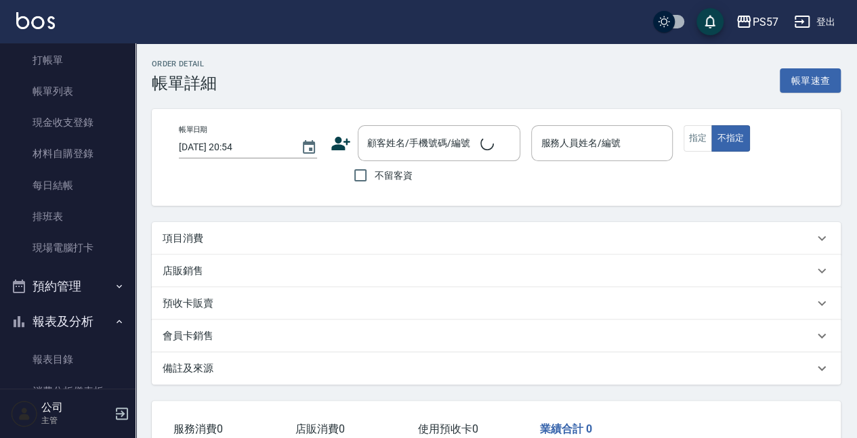
type input "[DATE] 18:41"
checkbox input "true"
type input "圓圓-2"
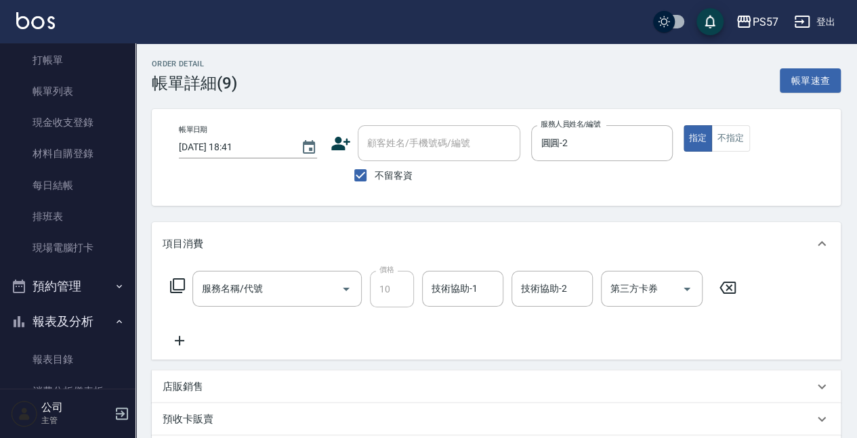
type input "潤絲(110)"
click at [318, 291] on button "Clear" at bounding box center [327, 289] width 19 height 19
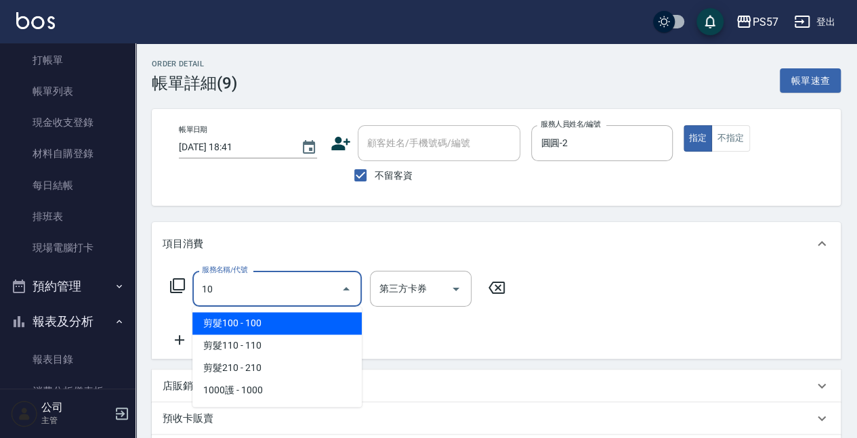
type input "1"
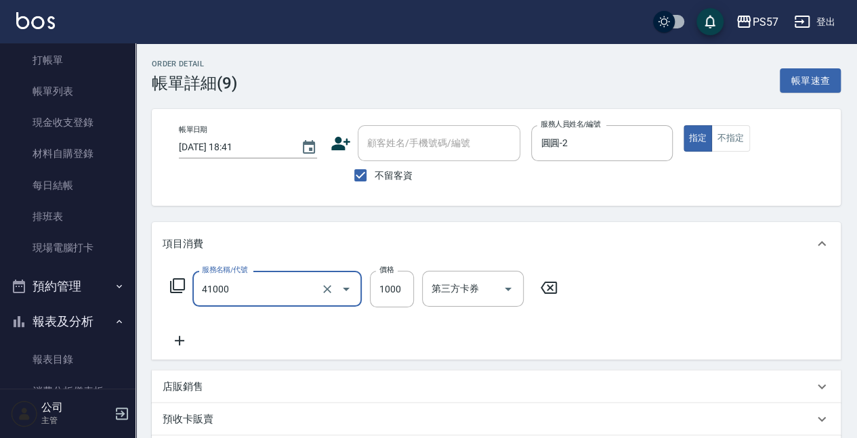
type input "任義金額燙髮(41000)"
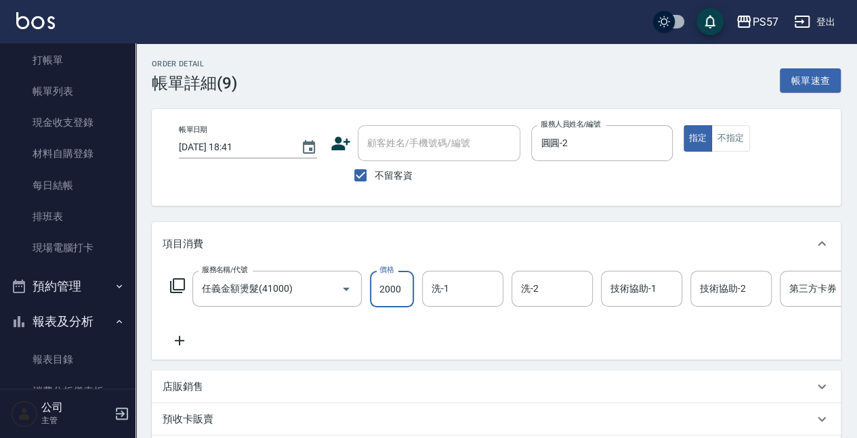
type input "2000"
click at [186, 340] on icon at bounding box center [180, 341] width 34 height 16
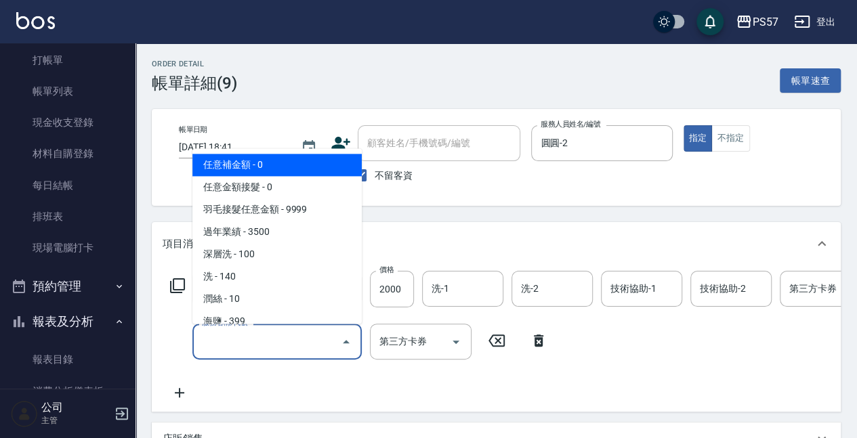
click at [280, 345] on input "服務名稱/代號" at bounding box center [266, 342] width 137 height 24
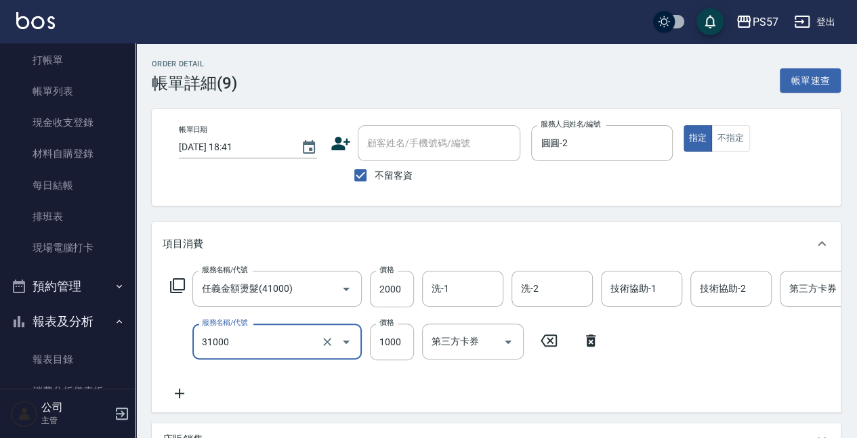
type input "1000護(31000)"
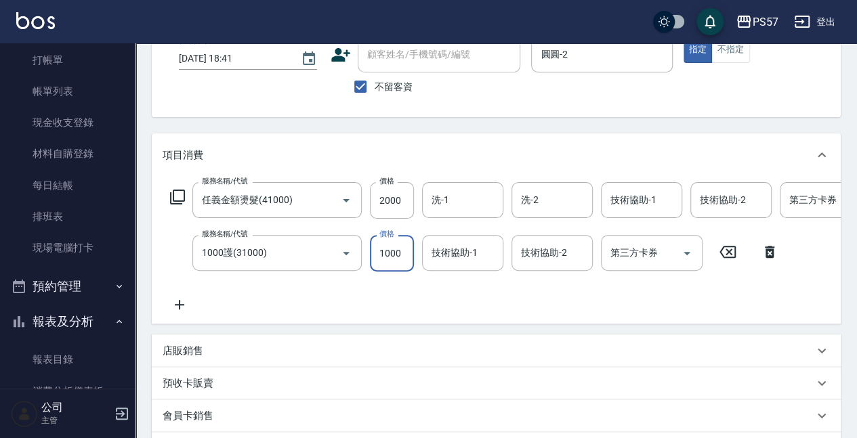
scroll to position [226, 0]
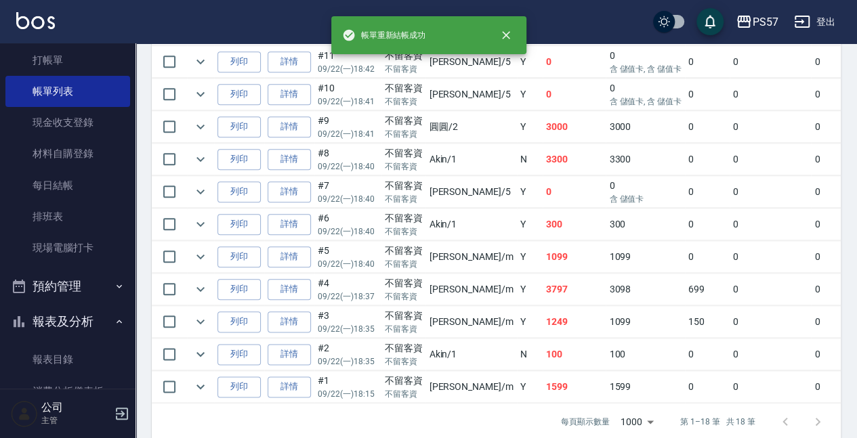
scroll to position [649, 0]
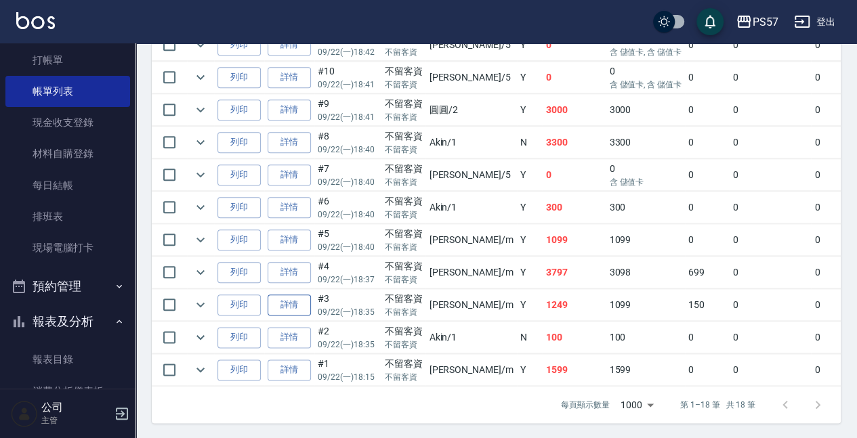
click at [278, 301] on link "詳情" at bounding box center [289, 305] width 43 height 21
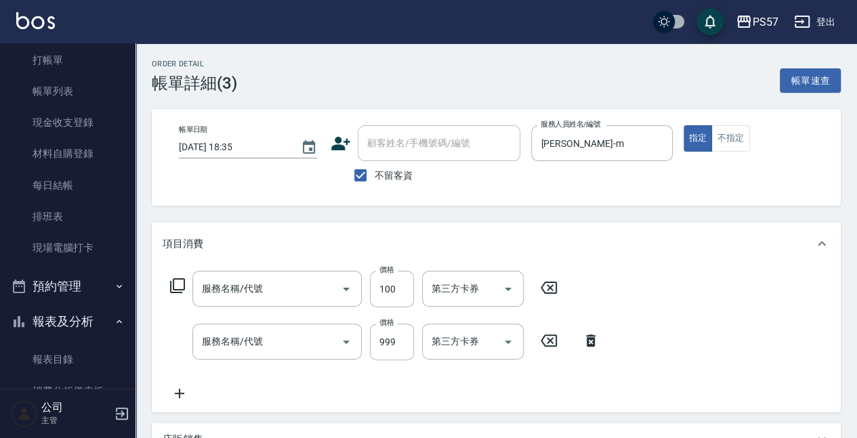
type input "[DATE] 18:35"
checkbox input "true"
type input "[PERSON_NAME]-m"
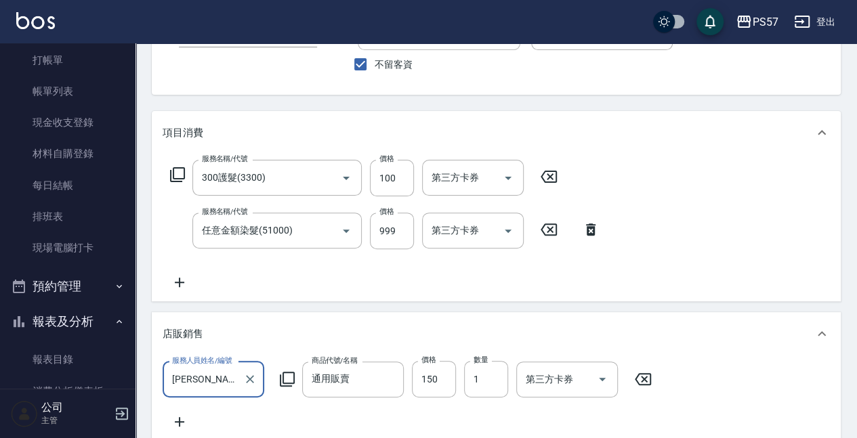
type input "300護髮(3300)"
type input "任意金額染髮(51000)"
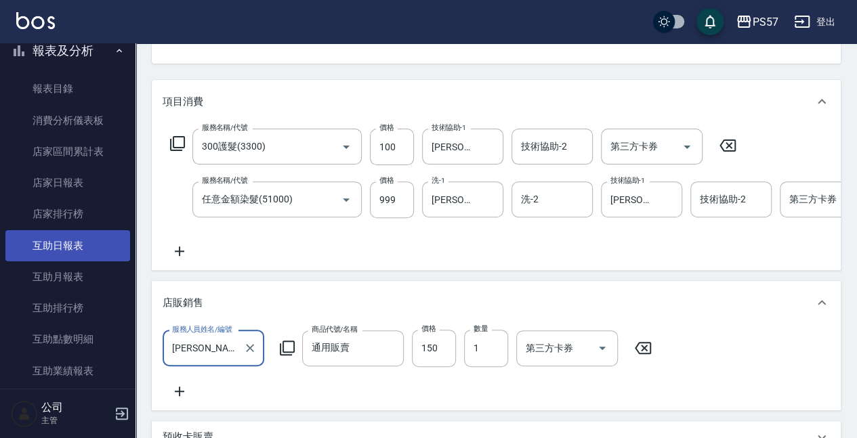
scroll to position [587, 0]
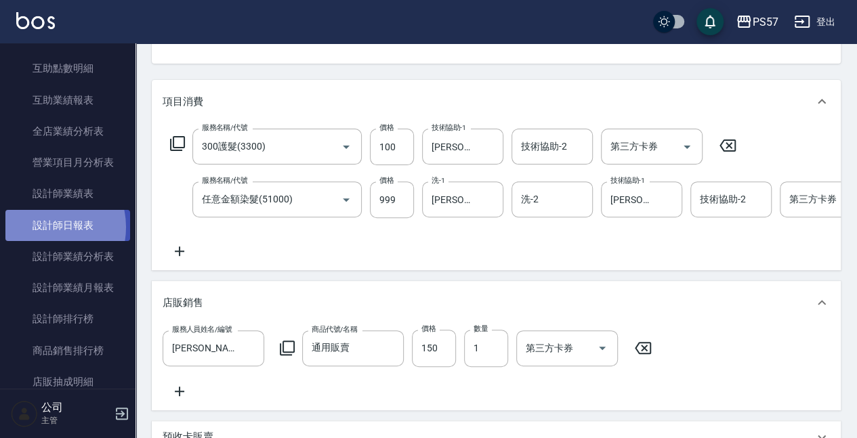
click at [45, 227] on link "設計師日報表" at bounding box center [67, 225] width 125 height 31
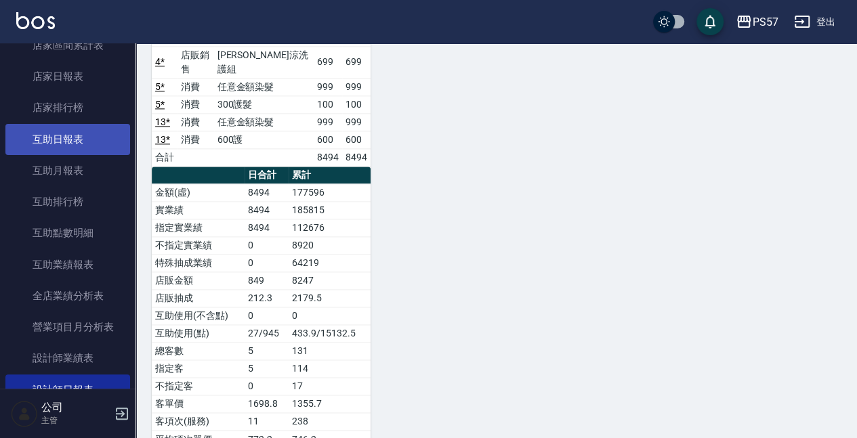
scroll to position [406, 0]
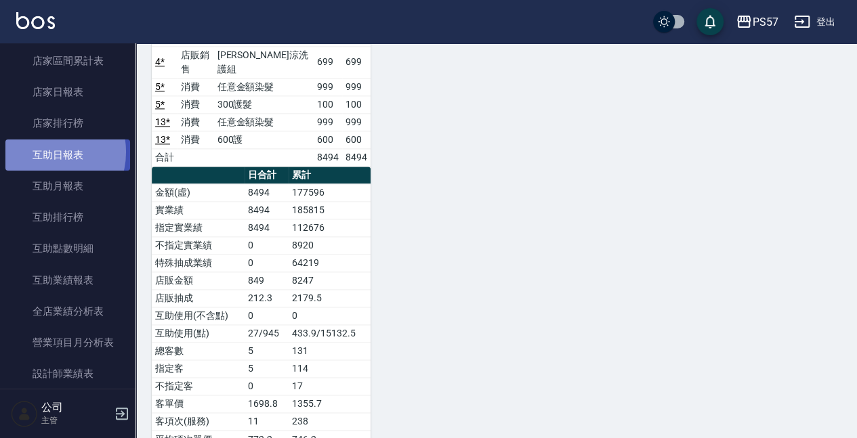
click at [45, 152] on link "互助日報表" at bounding box center [67, 155] width 125 height 31
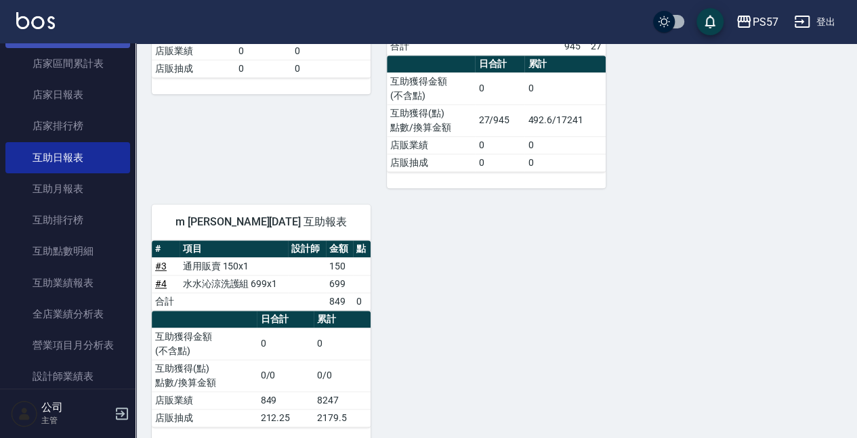
scroll to position [489, 0]
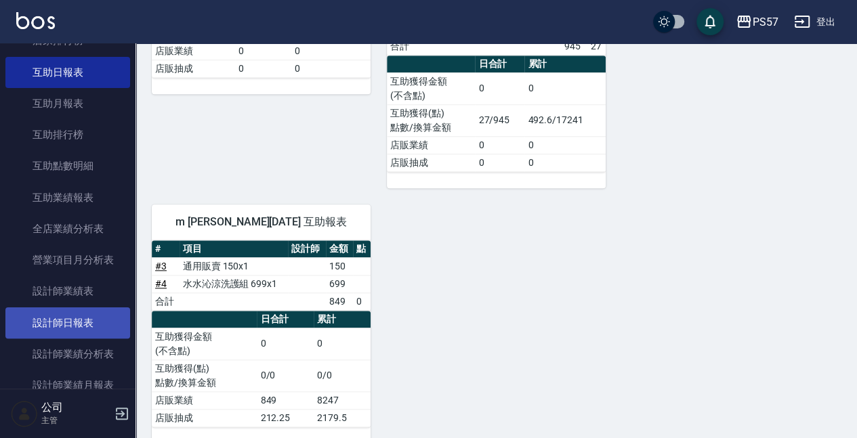
click at [94, 308] on link "設計師日報表" at bounding box center [67, 323] width 125 height 31
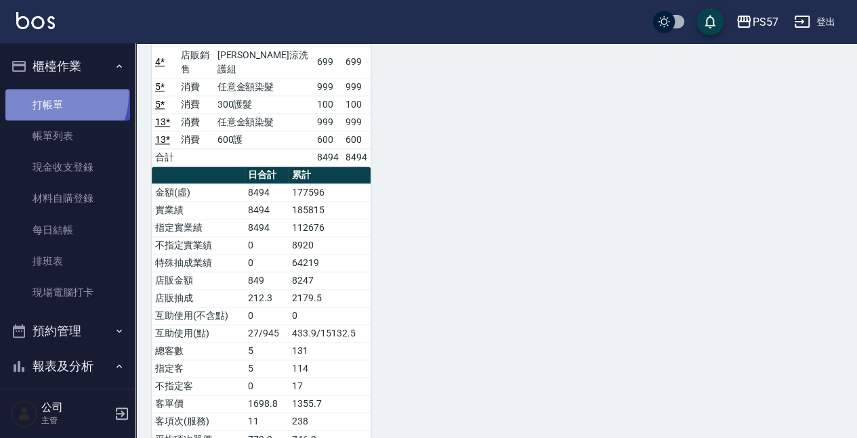
click at [51, 95] on link "打帳單" at bounding box center [67, 104] width 125 height 31
